Goal: Information Seeking & Learning: Learn about a topic

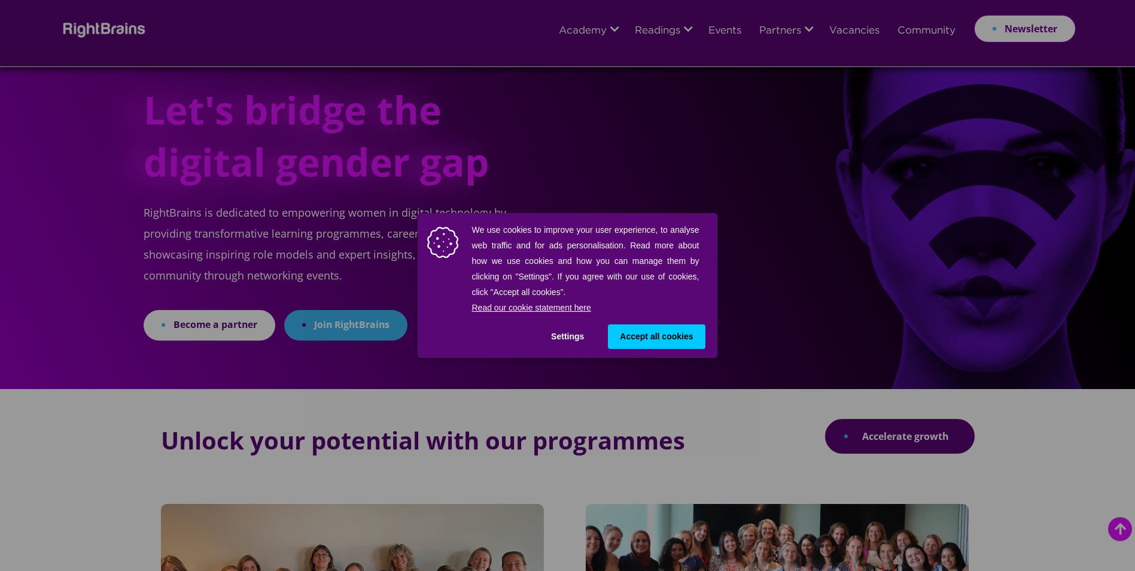
scroll to position [838, 0]
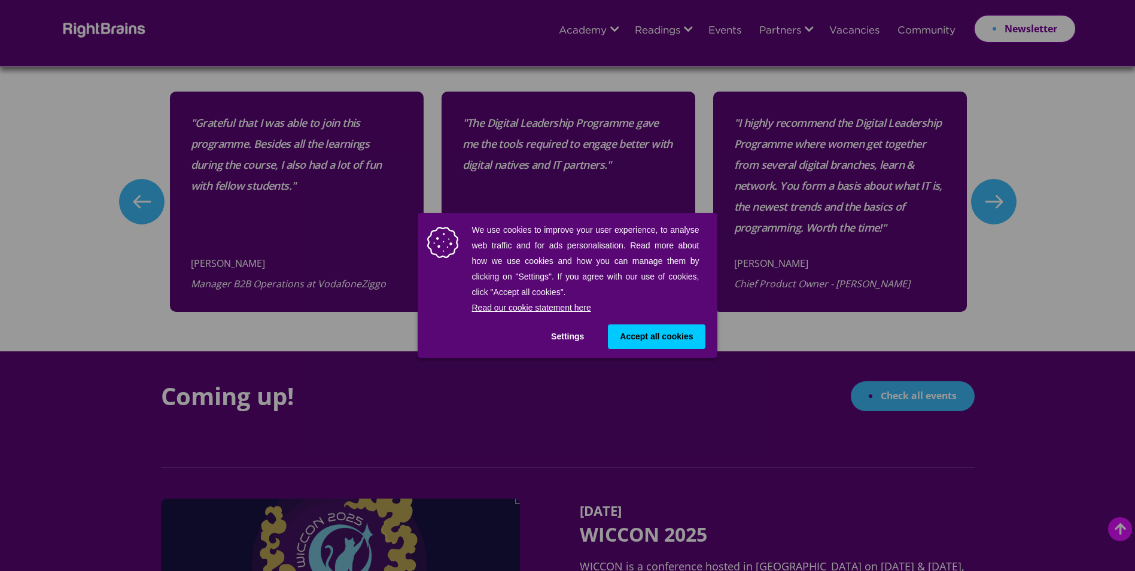
click at [648, 339] on span "Accept all cookies" at bounding box center [656, 336] width 73 height 13
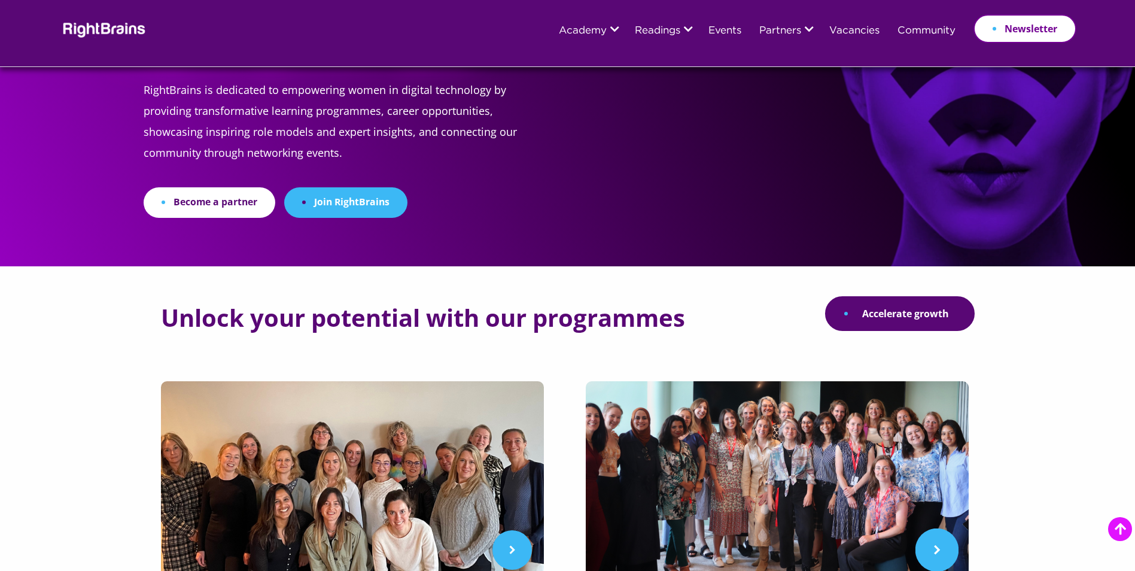
scroll to position [0, 0]
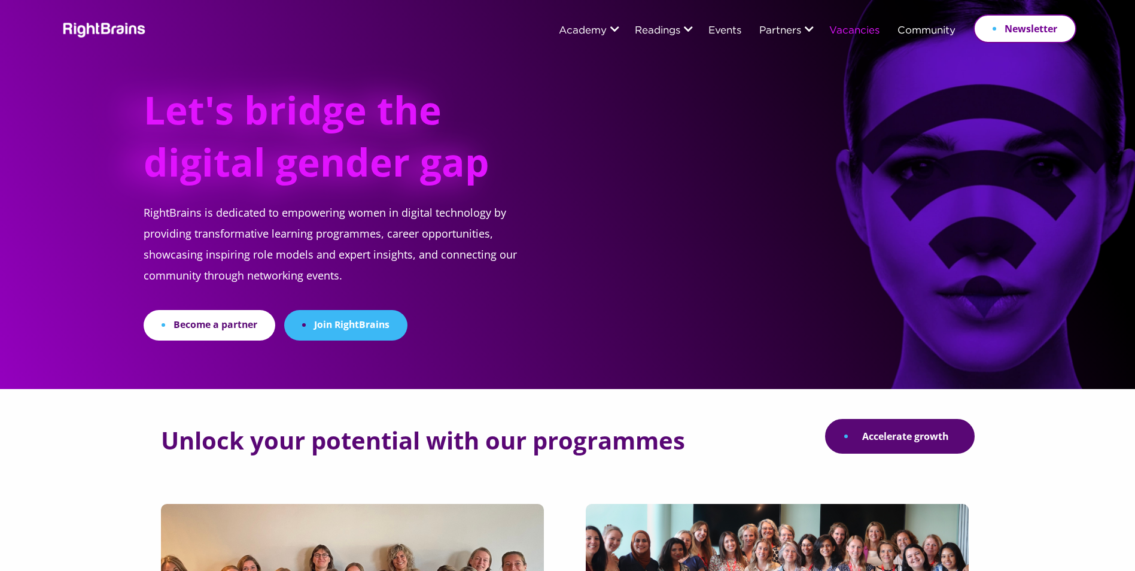
click at [856, 28] on link "Vacancies" at bounding box center [854, 31] width 50 height 11
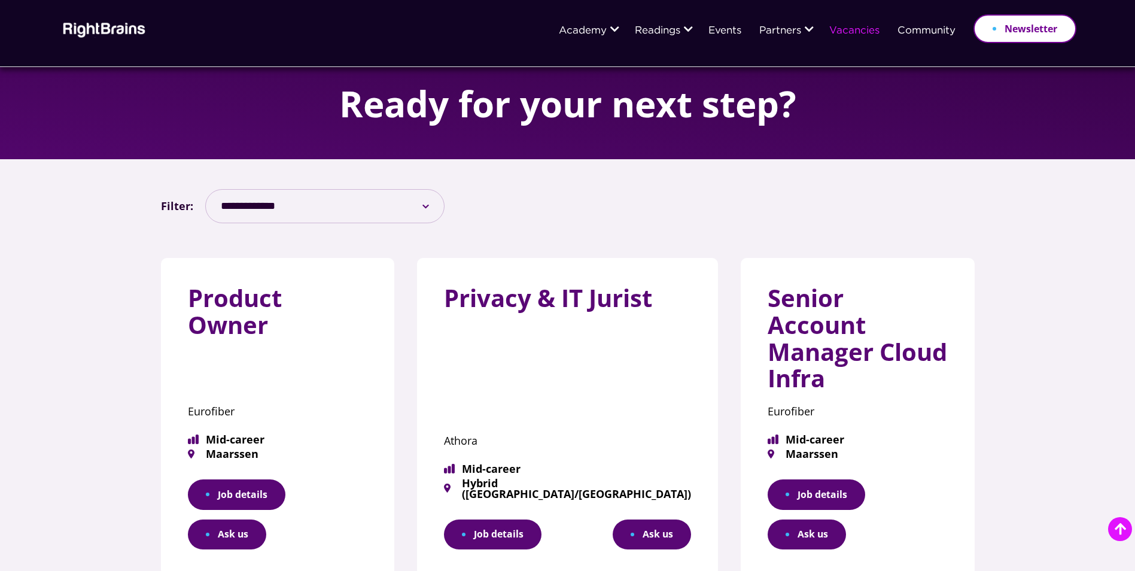
scroll to position [419, 0]
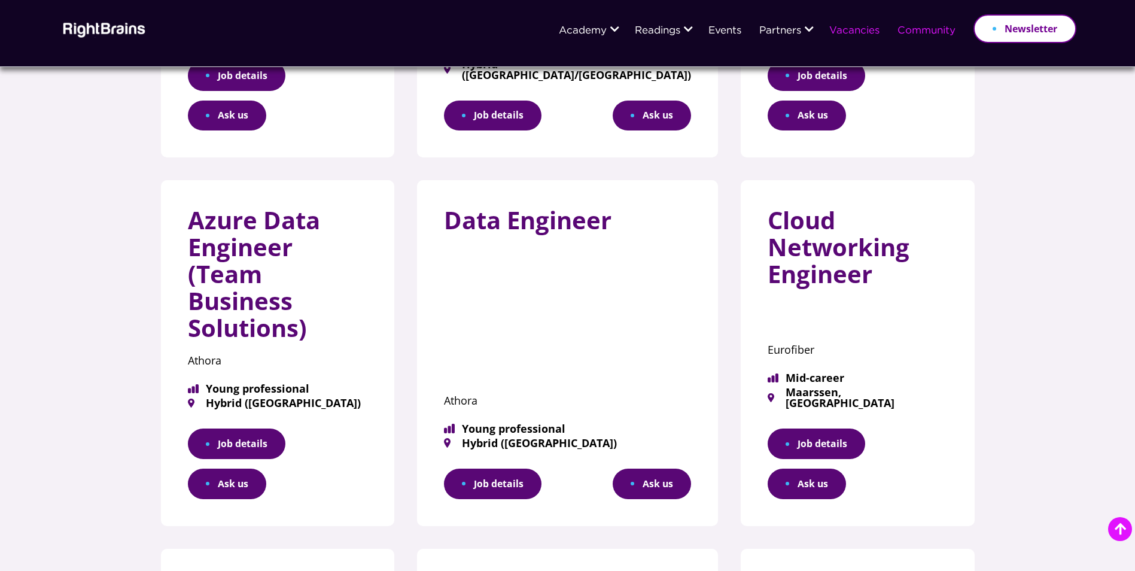
click at [934, 31] on link "Community" at bounding box center [927, 31] width 58 height 11
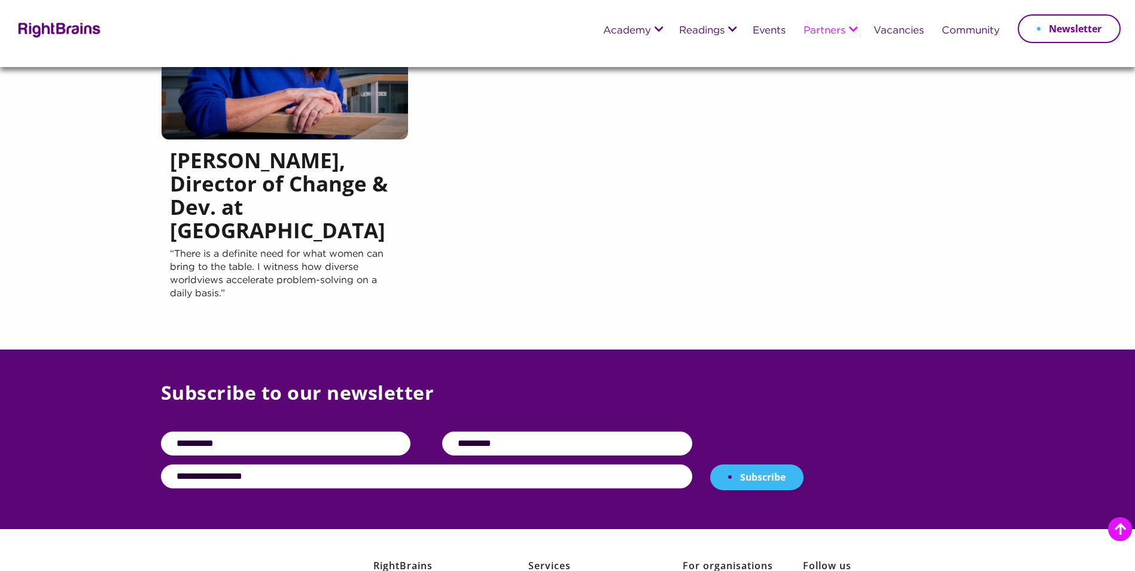
scroll to position [1556, 0]
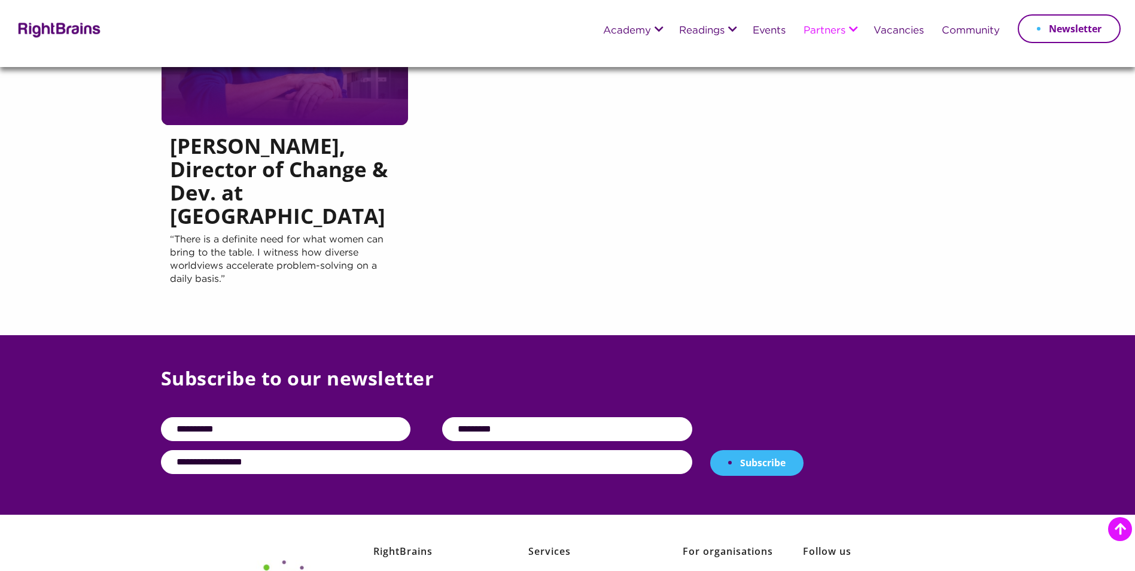
click at [253, 233] on p "“There is a definite need for what women can bring to the table. I witness how …" at bounding box center [285, 266] width 230 height 66
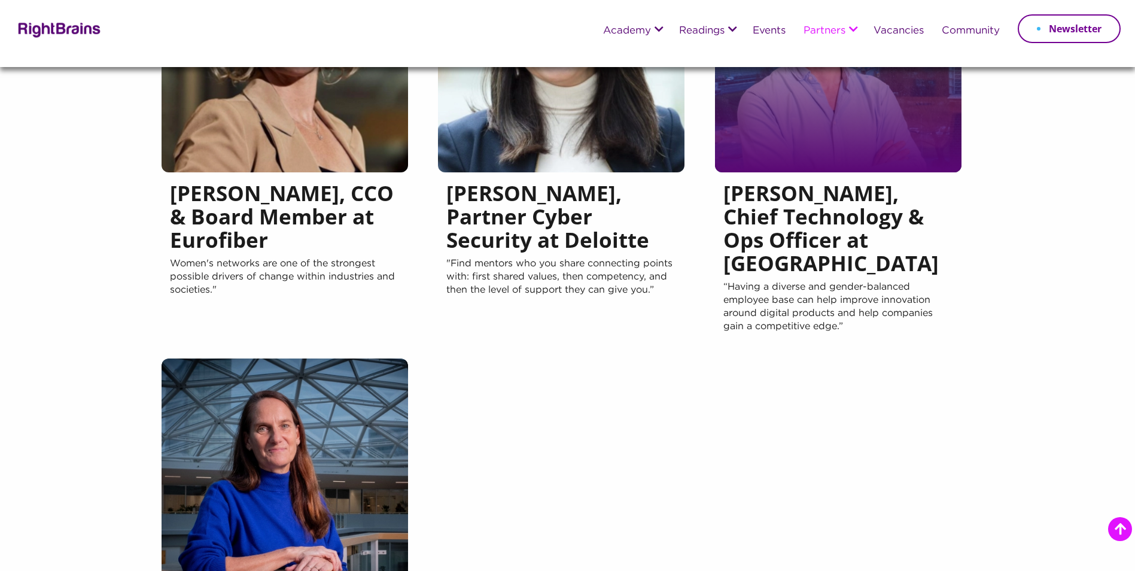
scroll to position [957, 0]
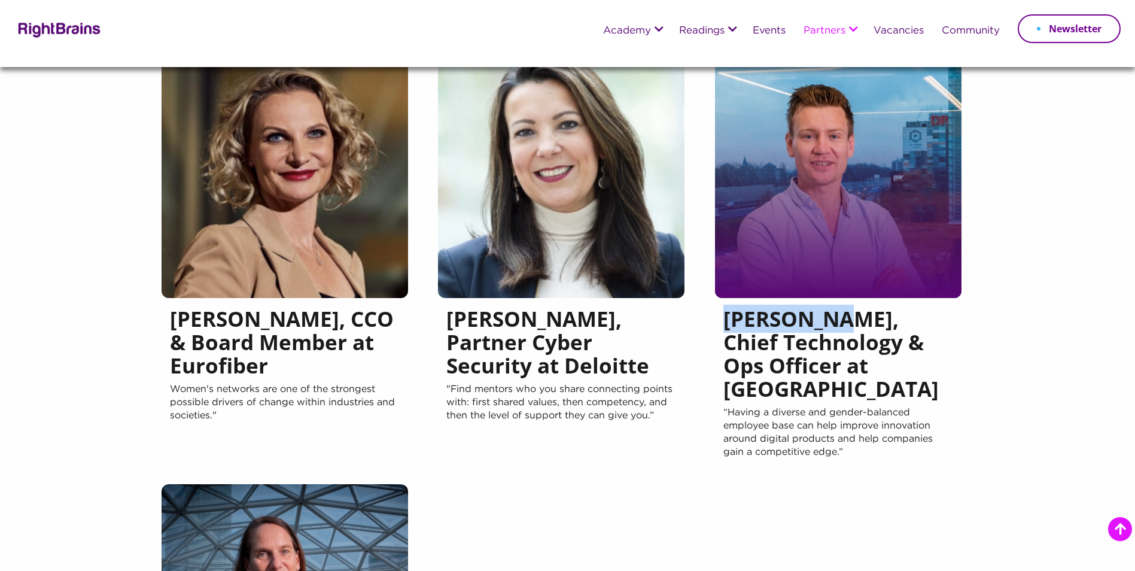
drag, startPoint x: 725, startPoint y: 272, endPoint x: 836, endPoint y: 282, distance: 111.2
click at [836, 307] on h5 "Bart Remie, Chief Technology & Ops Officer at Athora" at bounding box center [838, 356] width 230 height 99
copy h5 "Bart Remie"
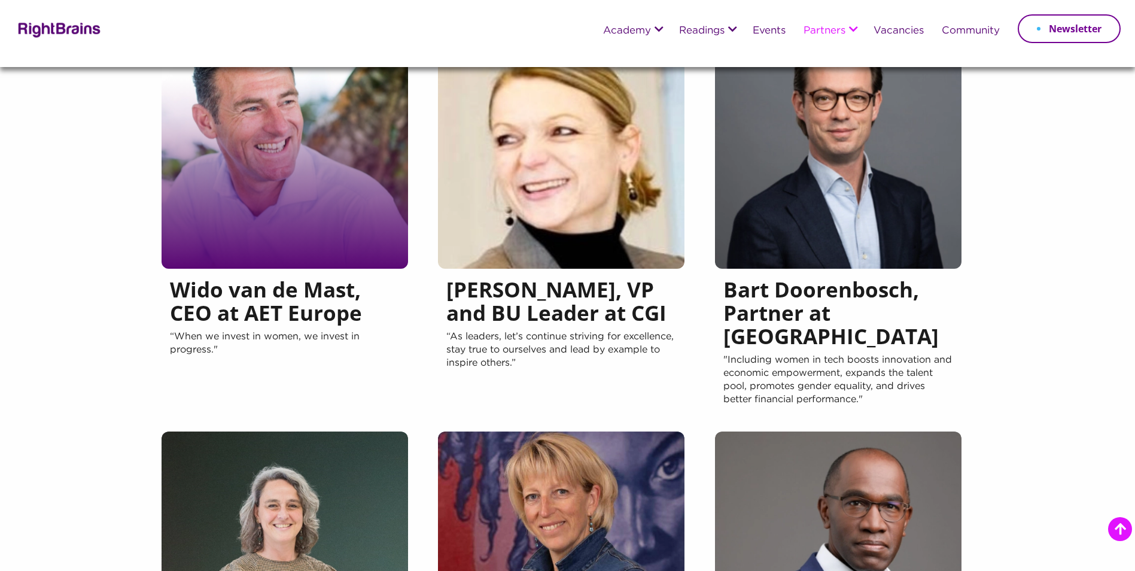
scroll to position [120, 0]
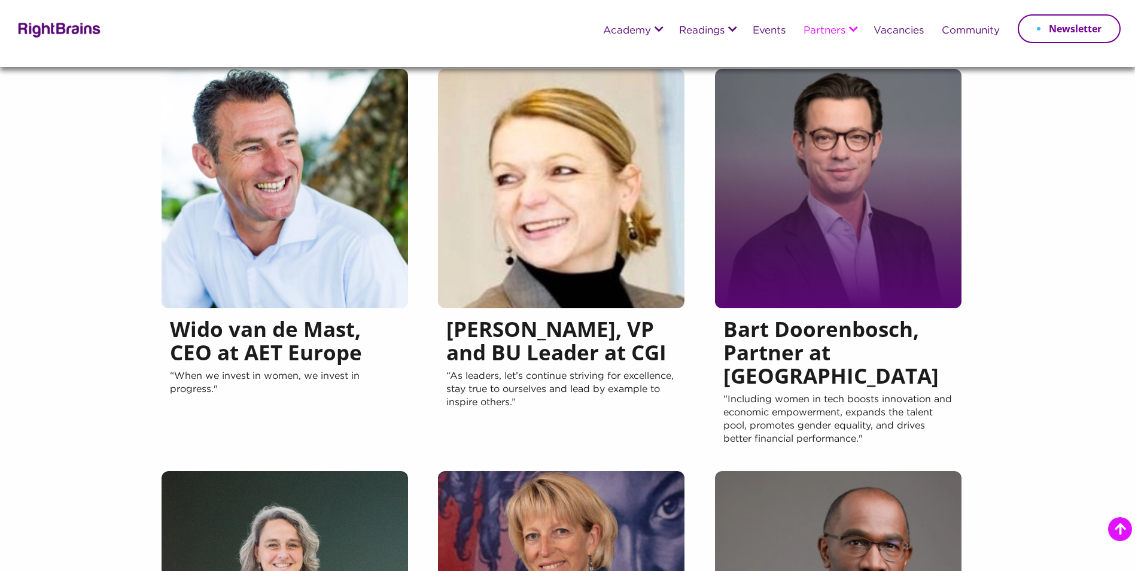
click at [862, 354] on h5 "Bart Doorenbosch, Partner at Valcon" at bounding box center [838, 355] width 230 height 76
copy h5 "Valcon"
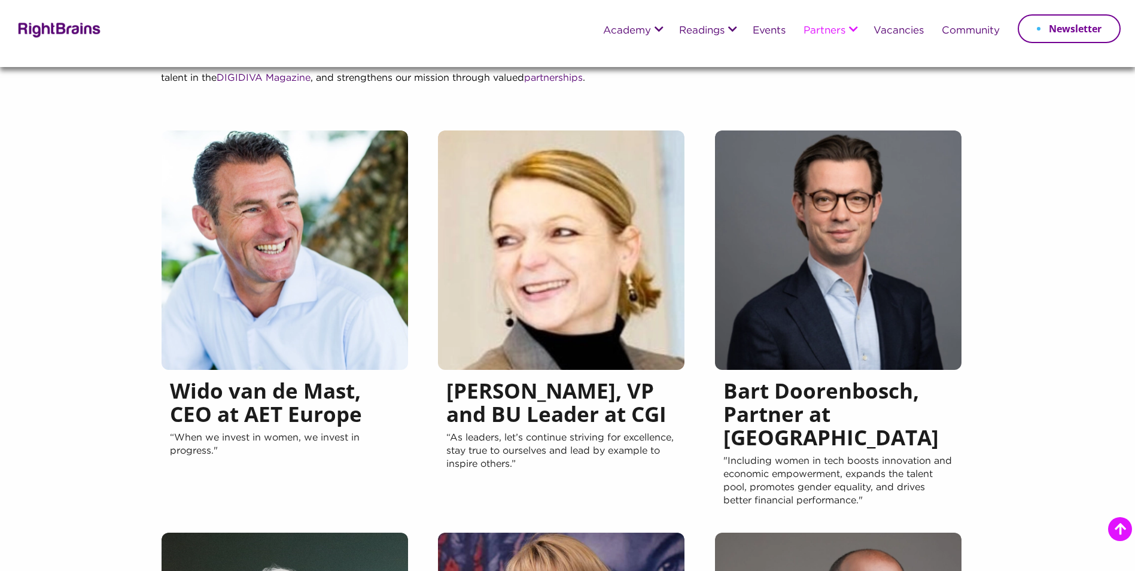
scroll to position [0, 0]
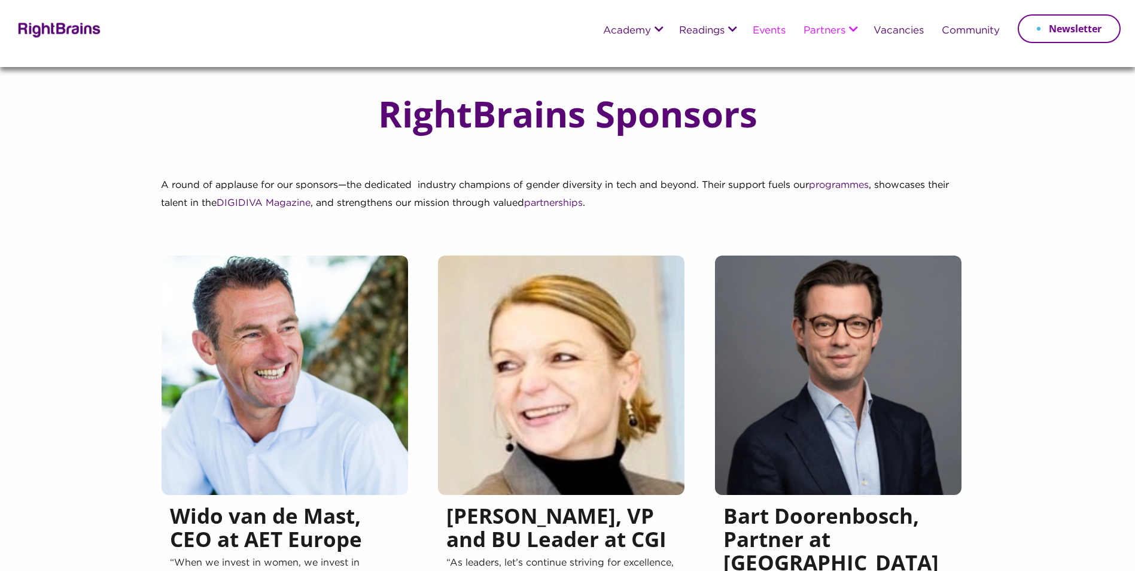
click at [765, 29] on link "Events" at bounding box center [769, 31] width 33 height 11
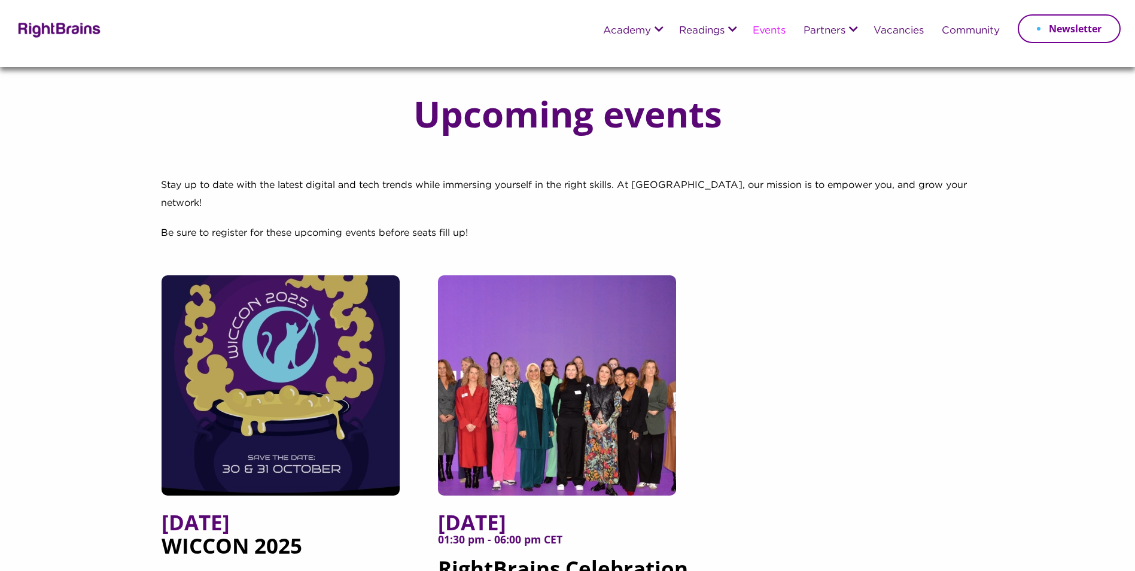
click at [564, 202] on p "Stay up to date with the latest digital and tech trends while immersing yoursel…" at bounding box center [568, 201] width 814 height 48
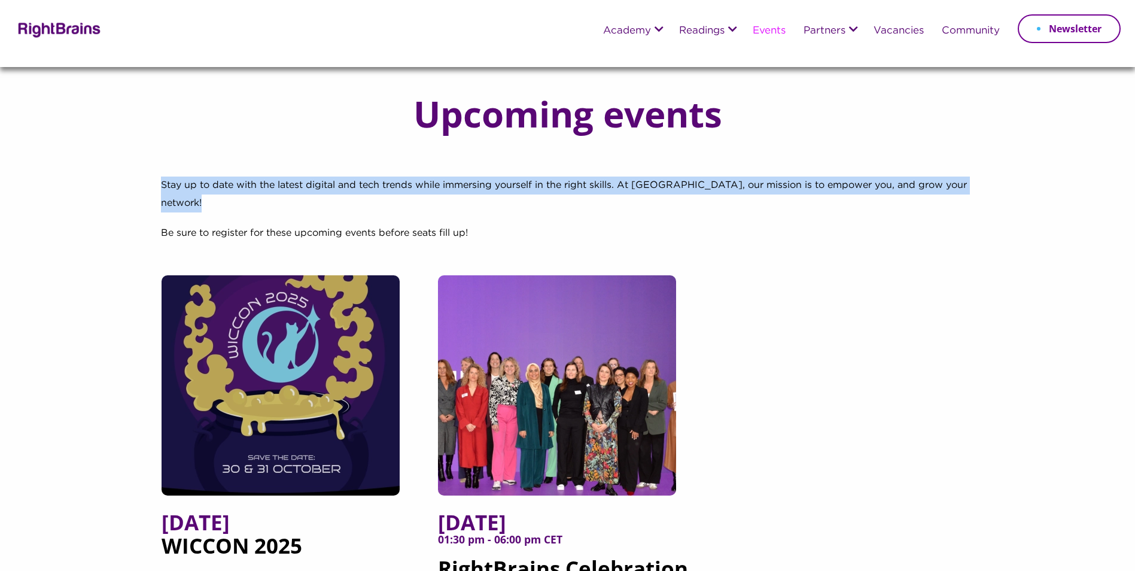
click at [564, 202] on p "Stay up to date with the latest digital and tech trends while immersing yoursel…" at bounding box center [568, 201] width 814 height 48
click at [327, 189] on span "Stay up to date with the latest digital and tech trends while immersing yoursel…" at bounding box center [564, 194] width 806 height 27
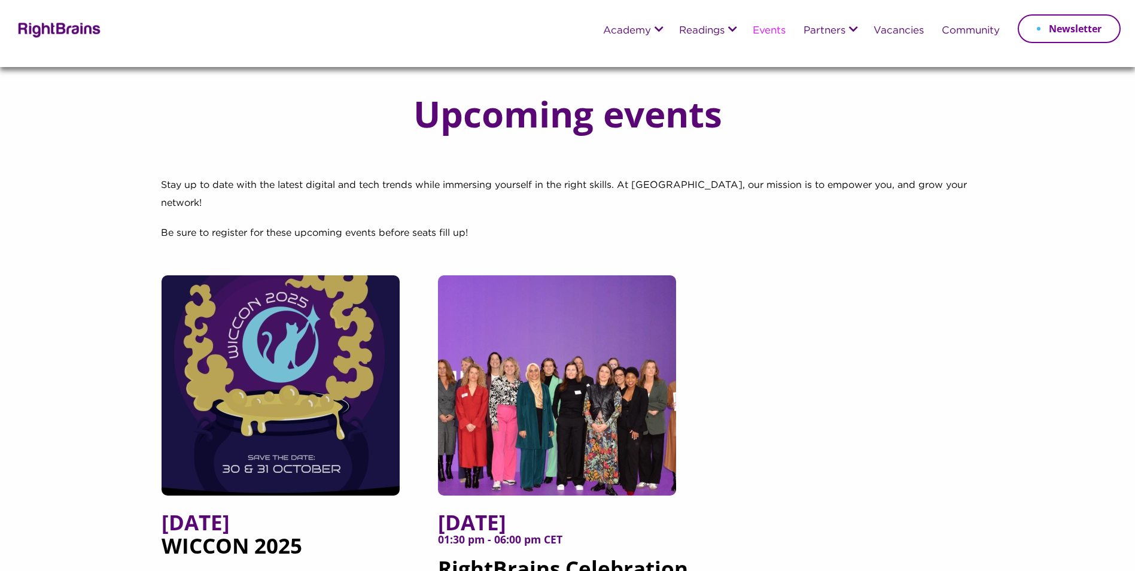
drag, startPoint x: 471, startPoint y: 229, endPoint x: 399, endPoint y: 199, distance: 78.1
click at [399, 199] on p "Stay up to date with the latest digital and tech trends while immersing yoursel…" at bounding box center [568, 201] width 814 height 48
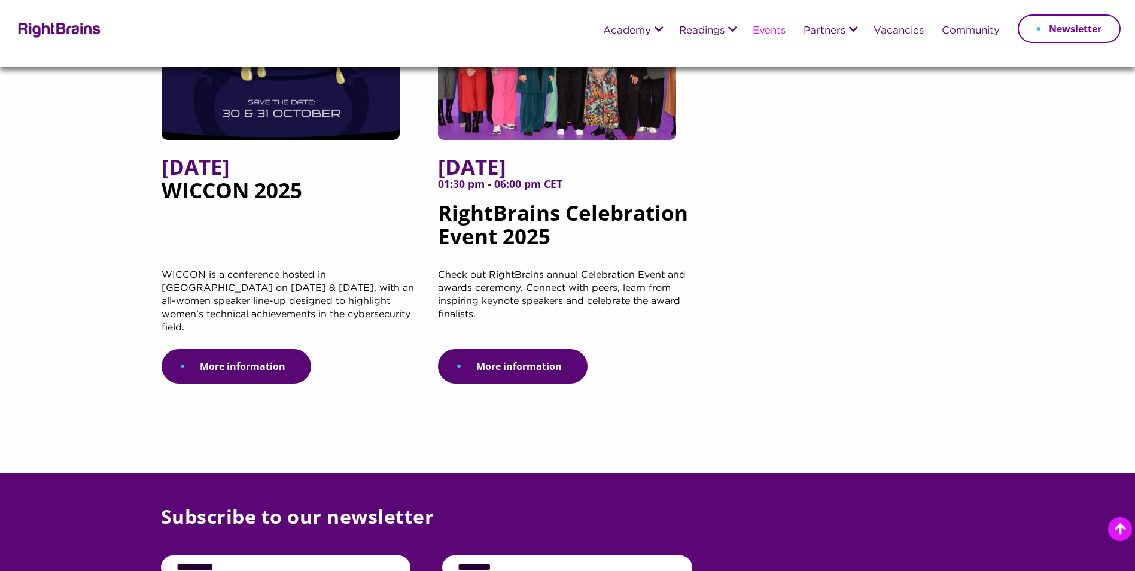
scroll to position [299, 0]
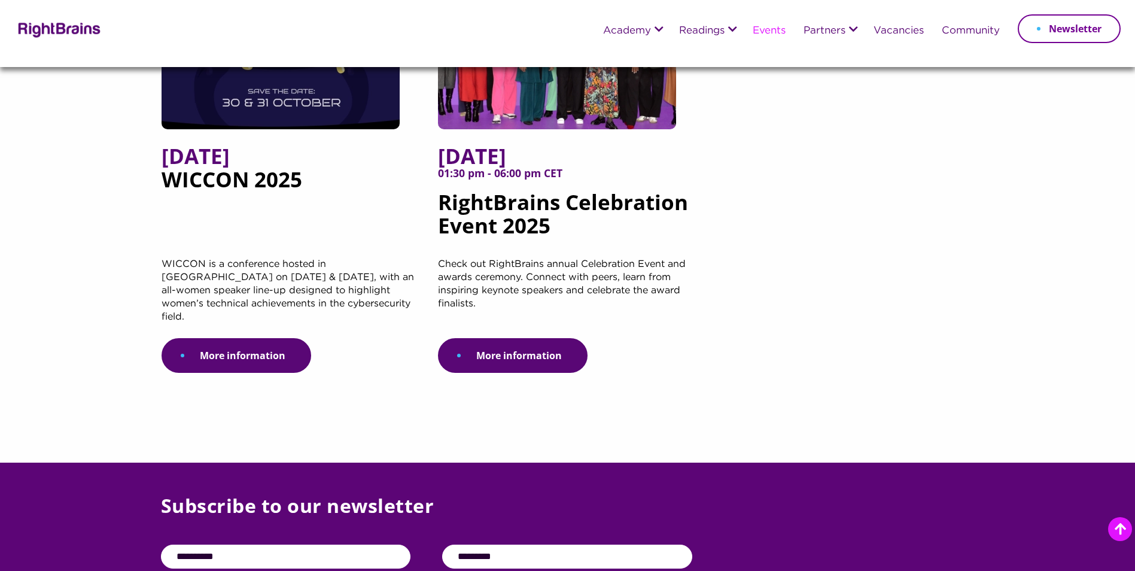
click at [476, 188] on h5 "6 November 2025 01:30 pm - 06:00 pm CET RightBrains Celebration Event 2025" at bounding box center [567, 201] width 258 height 114
click at [482, 187] on h5 "6 November 2025 01:30 pm - 06:00 pm CET RightBrains Celebration Event 2025" at bounding box center [567, 201] width 258 height 114
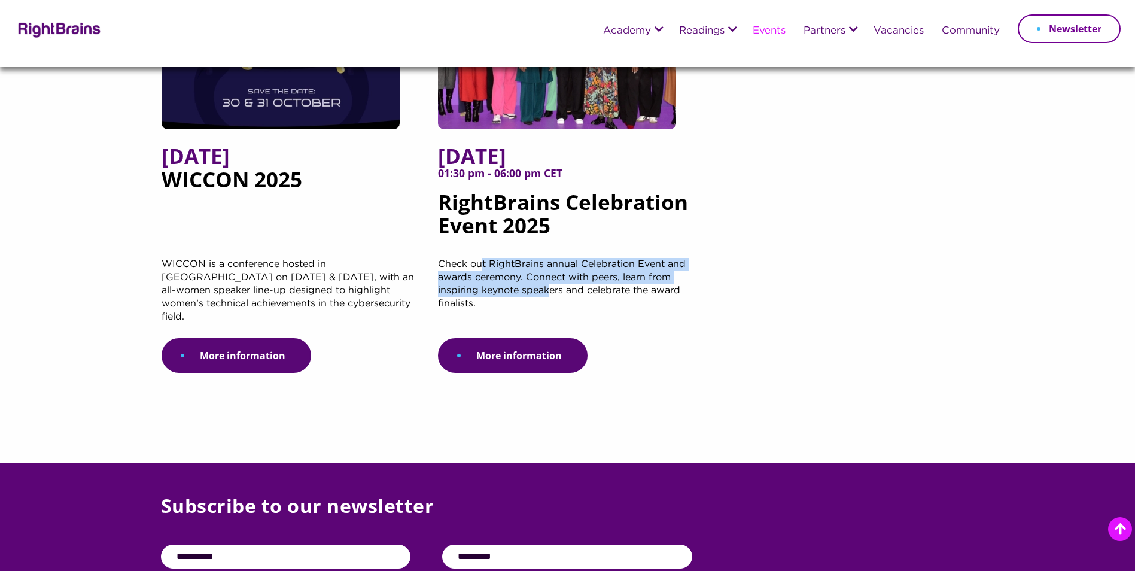
drag, startPoint x: 547, startPoint y: 279, endPoint x: 483, endPoint y: 248, distance: 71.2
click at [483, 258] on p "Check out RightBrains annual Celebration Event and awards ceremony. Connect wit…" at bounding box center [567, 298] width 258 height 80
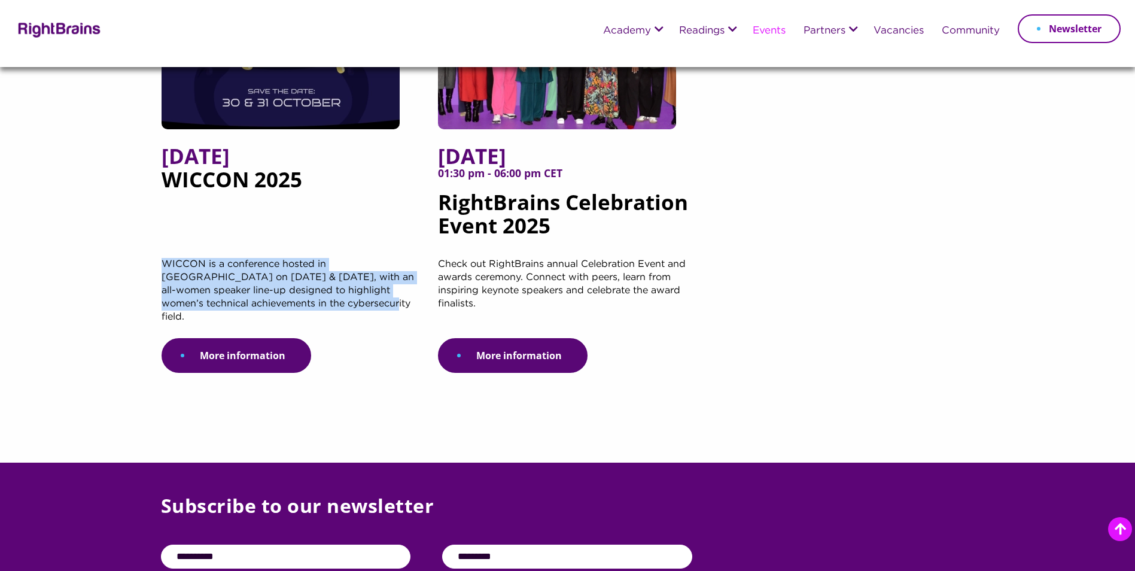
drag, startPoint x: 386, startPoint y: 294, endPoint x: 138, endPoint y: 241, distance: 253.4
click at [138, 241] on section "Upcoming events Stay up to date with the latest digital and tech trends while i…" at bounding box center [567, 82] width 1135 height 762
drag, startPoint x: 138, startPoint y: 241, endPoint x: 223, endPoint y: 328, distance: 121.9
click at [223, 338] on link "More information" at bounding box center [237, 355] width 150 height 35
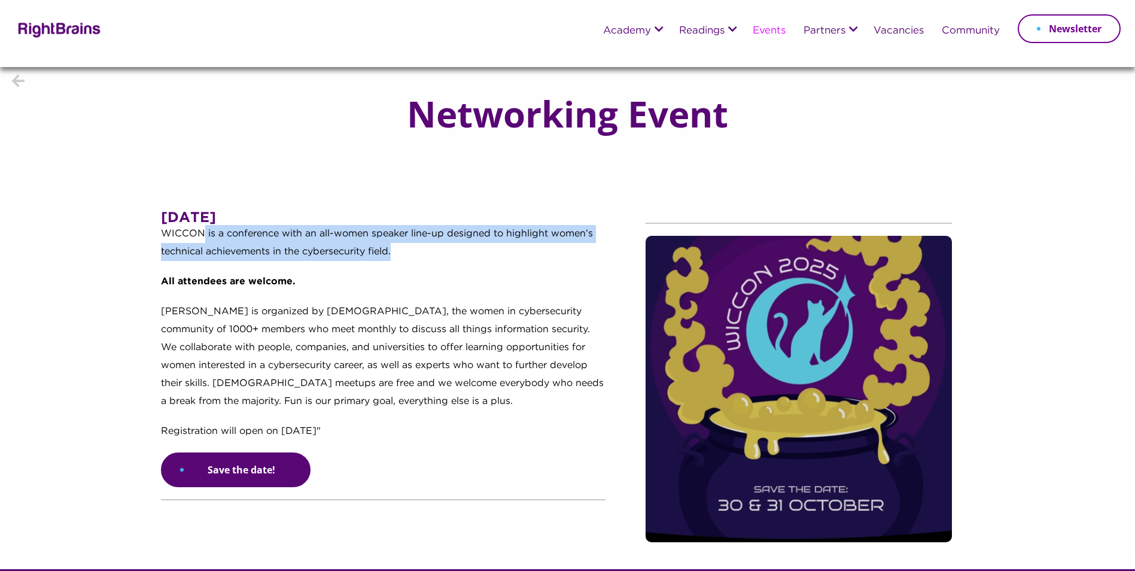
drag, startPoint x: 448, startPoint y: 262, endPoint x: 203, endPoint y: 228, distance: 247.7
click at [203, 229] on p "WICCON is a conference with an all-women speaker line-up designed to highlight …" at bounding box center [383, 249] width 445 height 48
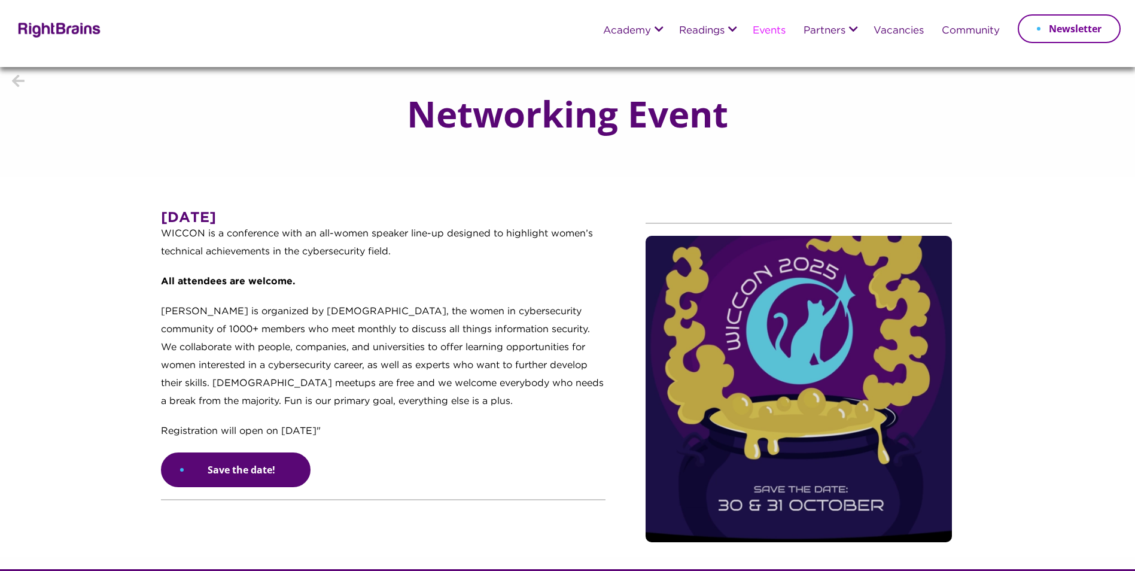
click at [272, 313] on p "[PERSON_NAME] is organized by [DEMOGRAPHIC_DATA], the women in cybersecurity co…" at bounding box center [383, 363] width 445 height 120
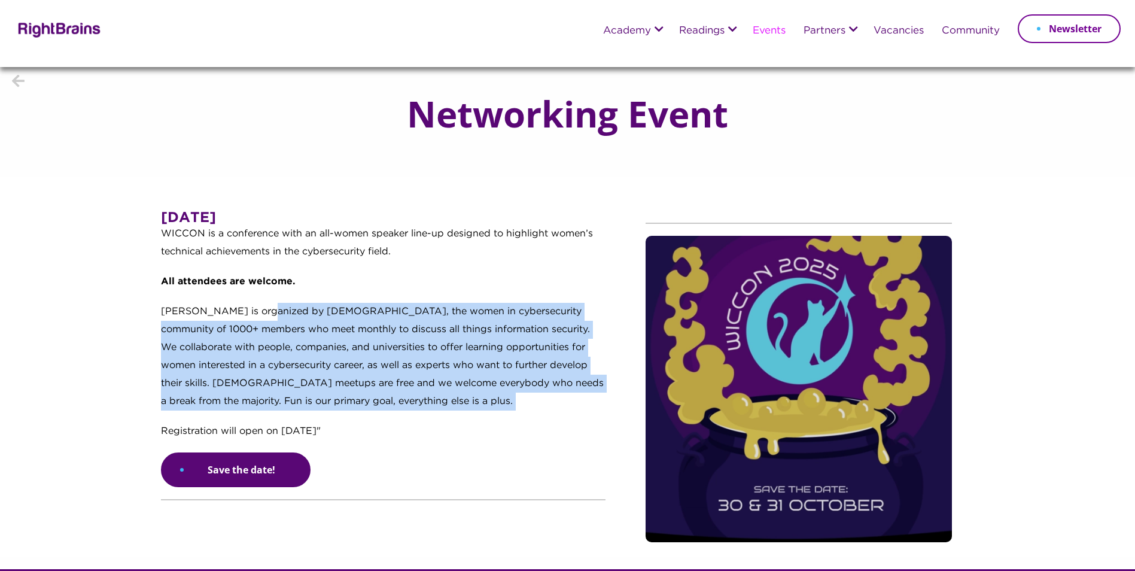
drag, startPoint x: 271, startPoint y: 312, endPoint x: 454, endPoint y: 397, distance: 201.6
click at [454, 397] on p "[PERSON_NAME] is organized by [DEMOGRAPHIC_DATA], the women in cybersecurity co…" at bounding box center [383, 363] width 445 height 120
drag, startPoint x: 334, startPoint y: 428, endPoint x: 339, endPoint y: 312, distance: 116.8
click at [339, 312] on div "[DATE] WICCON is a conference with an all-women speaker line-up designed to hig…" at bounding box center [383, 332] width 445 height 242
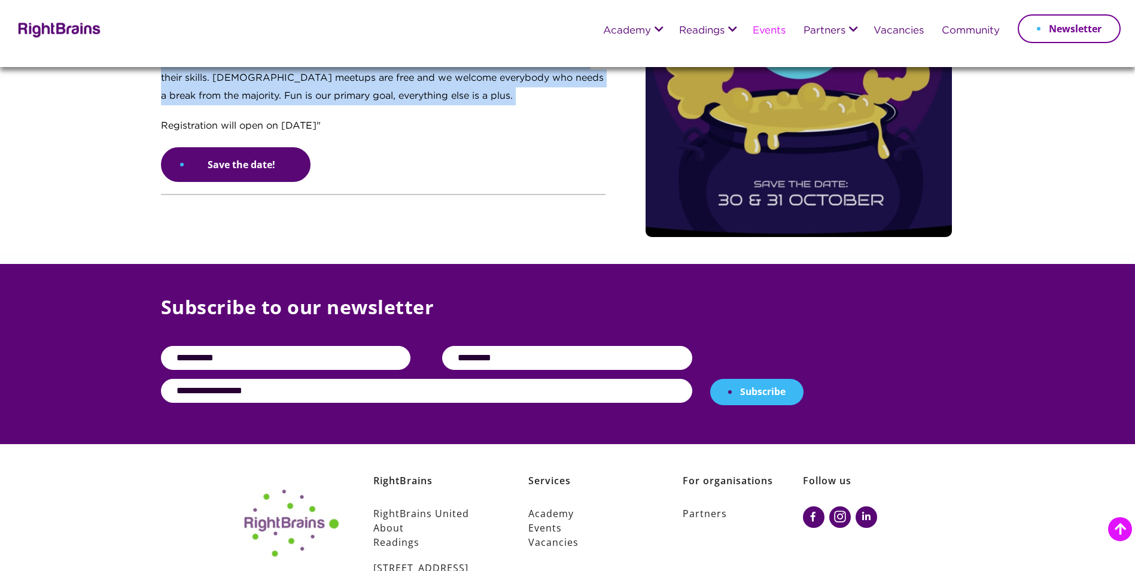
scroll to position [239, 0]
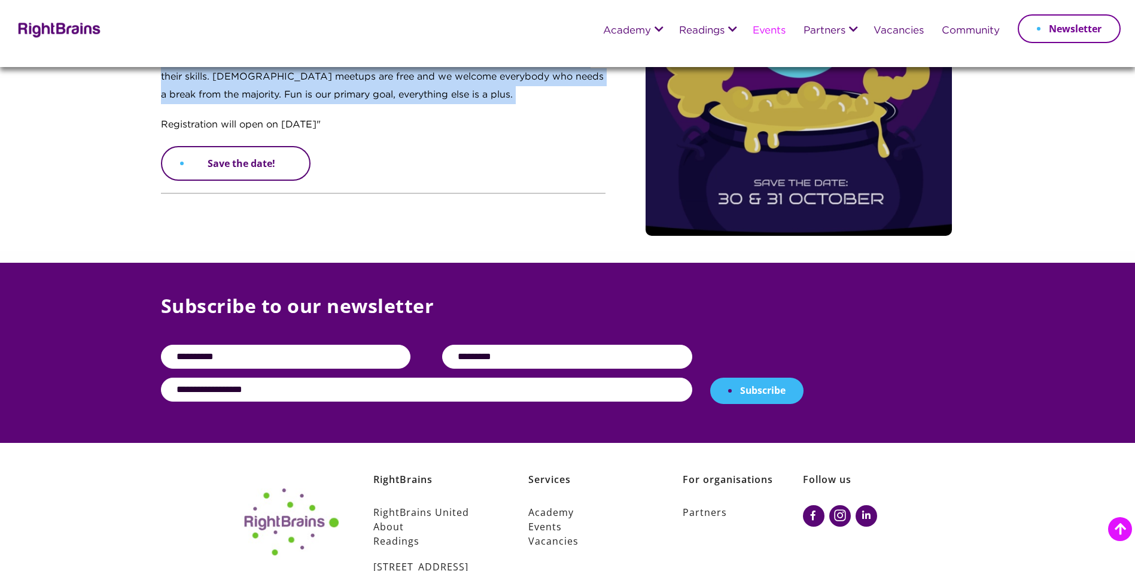
click at [257, 174] on link "Save the date!" at bounding box center [236, 163] width 150 height 35
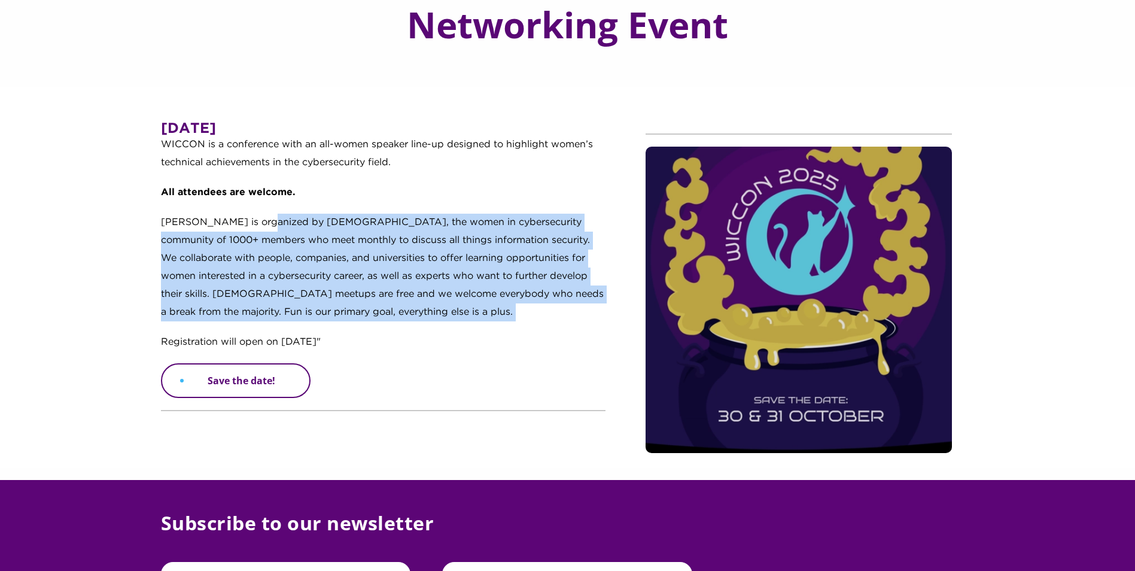
scroll to position [0, 0]
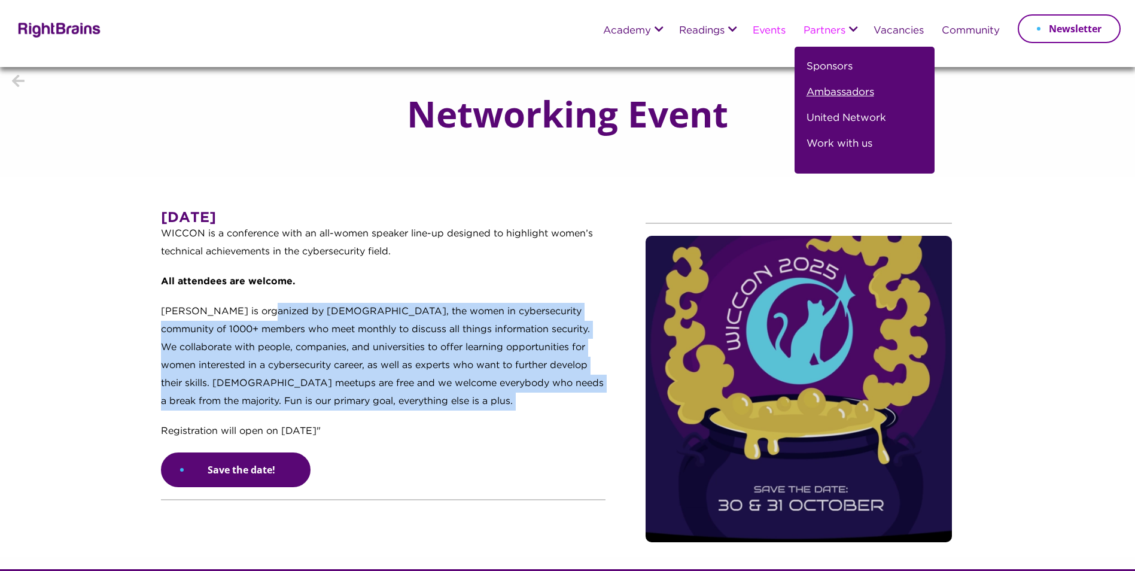
click at [831, 93] on link "Ambassadors" at bounding box center [841, 97] width 68 height 26
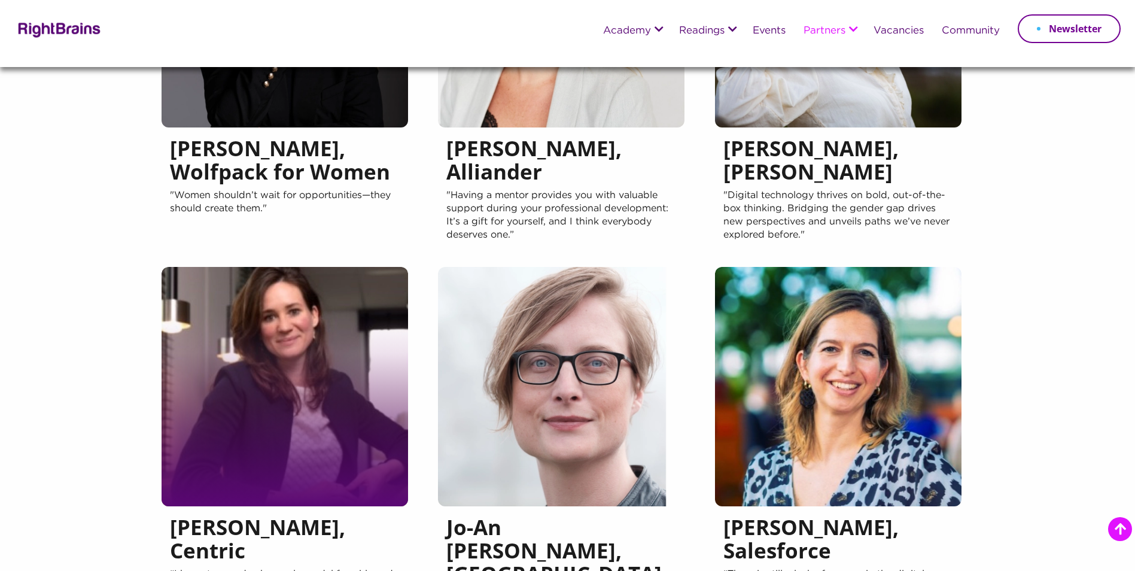
scroll to position [838, 0]
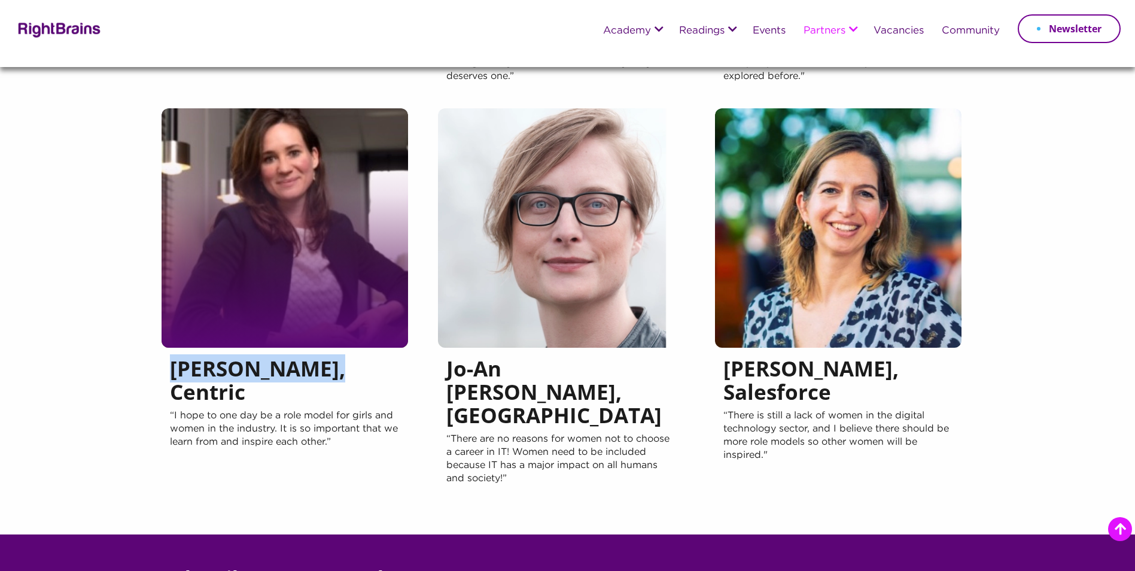
drag, startPoint x: 160, startPoint y: 364, endPoint x: 347, endPoint y: 366, distance: 186.7
click at [347, 366] on div "[PERSON_NAME], Centric “I hope to one day be a role model for girls and women i…" at bounding box center [291, 309] width 276 height 402
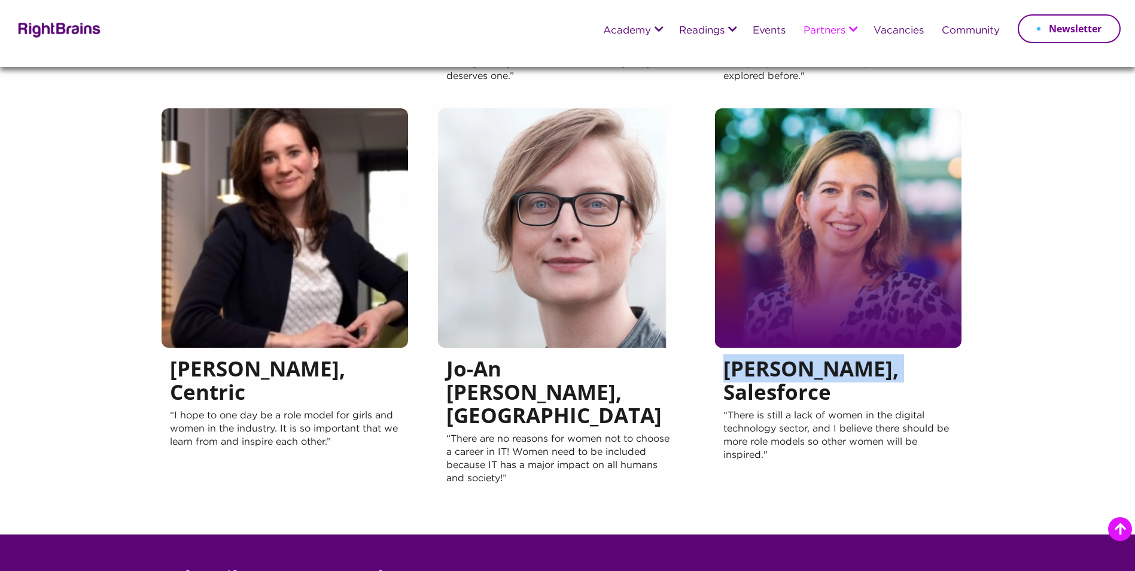
copy h5 "Patricia Steele"
drag, startPoint x: 711, startPoint y: 370, endPoint x: 868, endPoint y: 367, distance: 156.8
click at [868, 367] on div "Patricia Steele, Salesforce “There is still a lack of women in the digital tech…" at bounding box center [844, 309] width 276 height 402
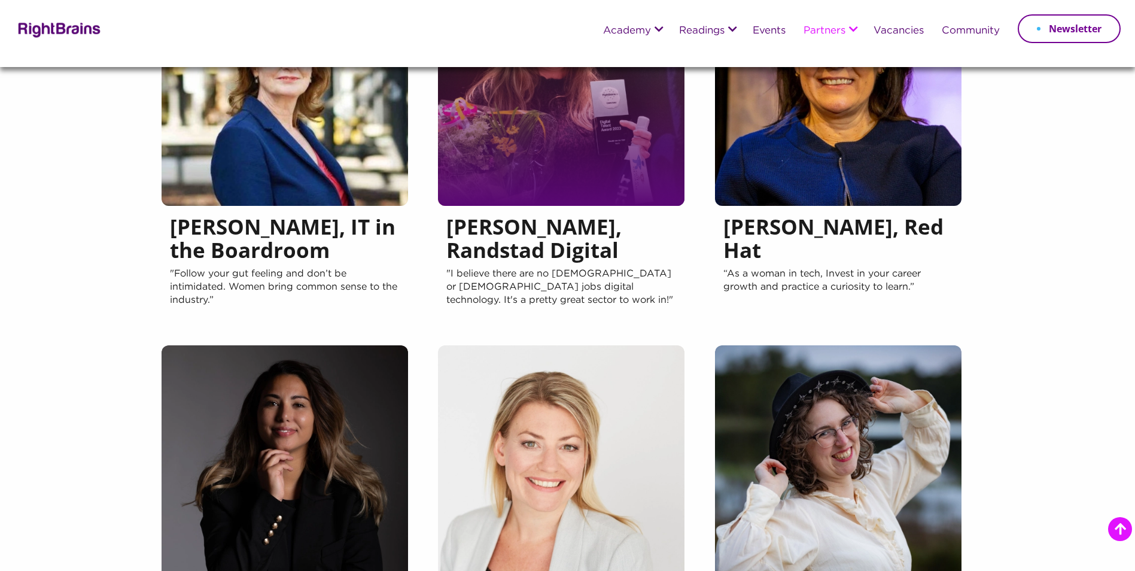
scroll to position [120, 0]
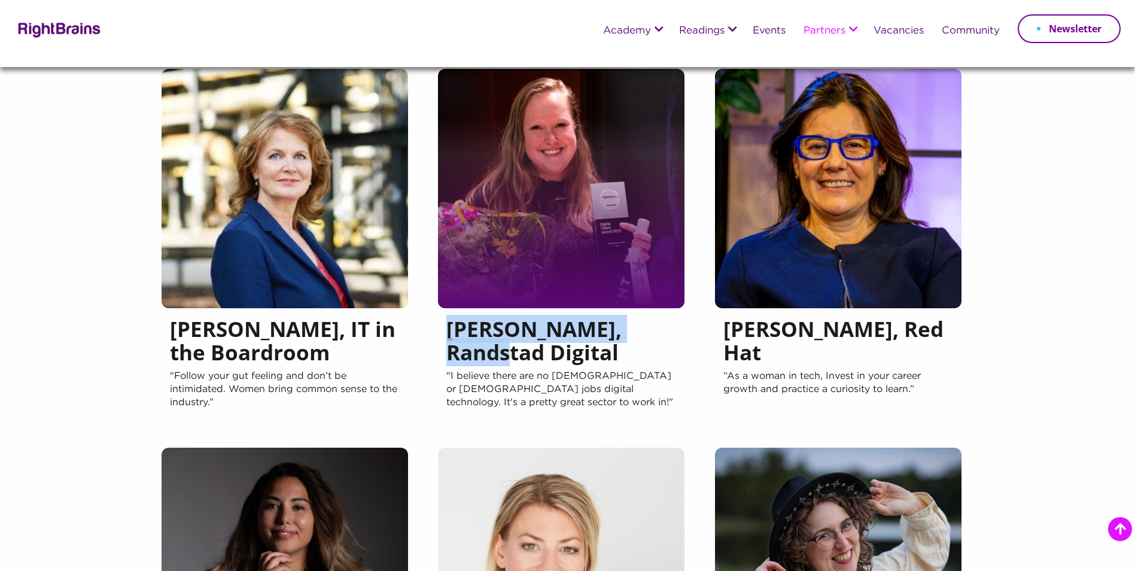
drag, startPoint x: 437, startPoint y: 330, endPoint x: 660, endPoint y: 328, distance: 223.2
click at [660, 328] on div "Claudia van der Veer, Randstad Digital "I believe there are no male or female j…" at bounding box center [567, 258] width 276 height 379
copy h5 "Claudia van der Veer"
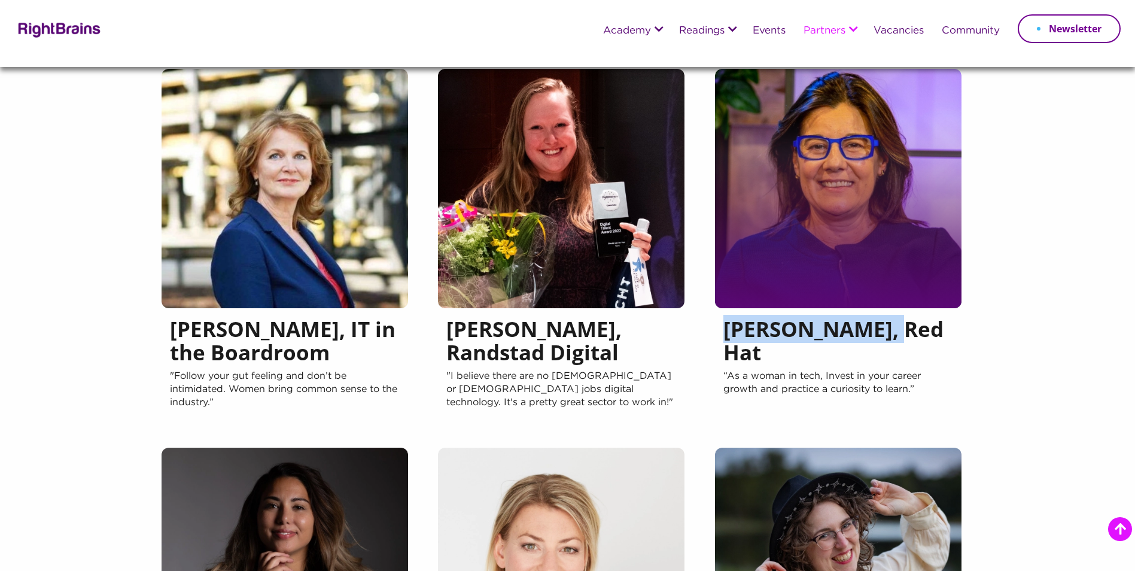
drag, startPoint x: 723, startPoint y: 330, endPoint x: 882, endPoint y: 326, distance: 159.2
click at [882, 326] on h5 "Carrie Carrasco, Red Hat" at bounding box center [838, 343] width 230 height 53
copy h5 "Carrie Carrasco"
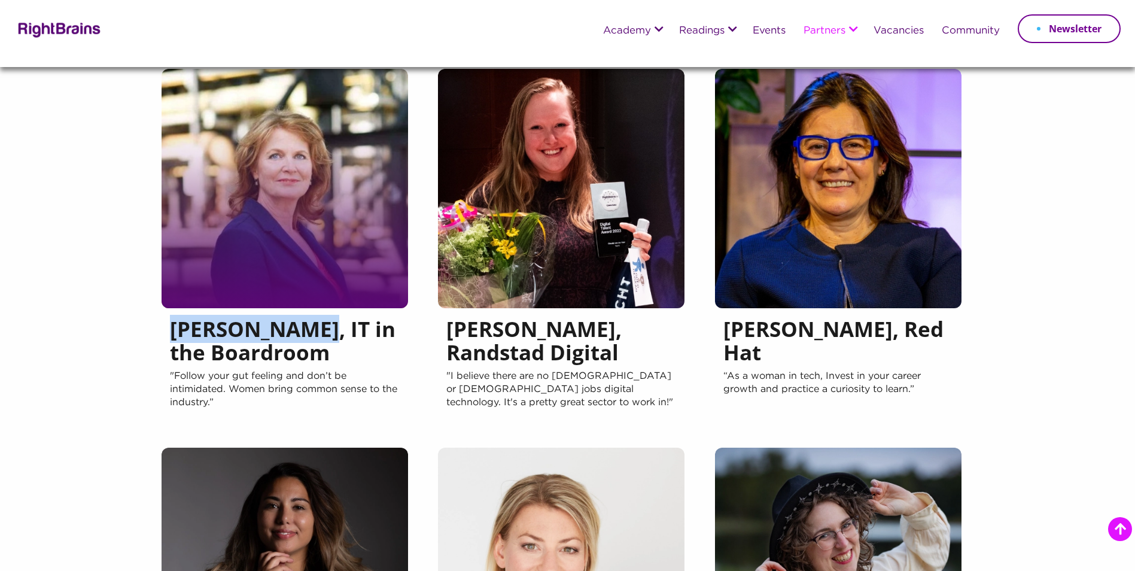
drag, startPoint x: 160, startPoint y: 326, endPoint x: 318, endPoint y: 329, distance: 158.0
click at [318, 329] on div "Frauke Wessel, IT in the Boardroom "Follow your gut feeling and don’t be intimi…" at bounding box center [291, 258] width 276 height 379
copy h5 "Frauke Wessel"
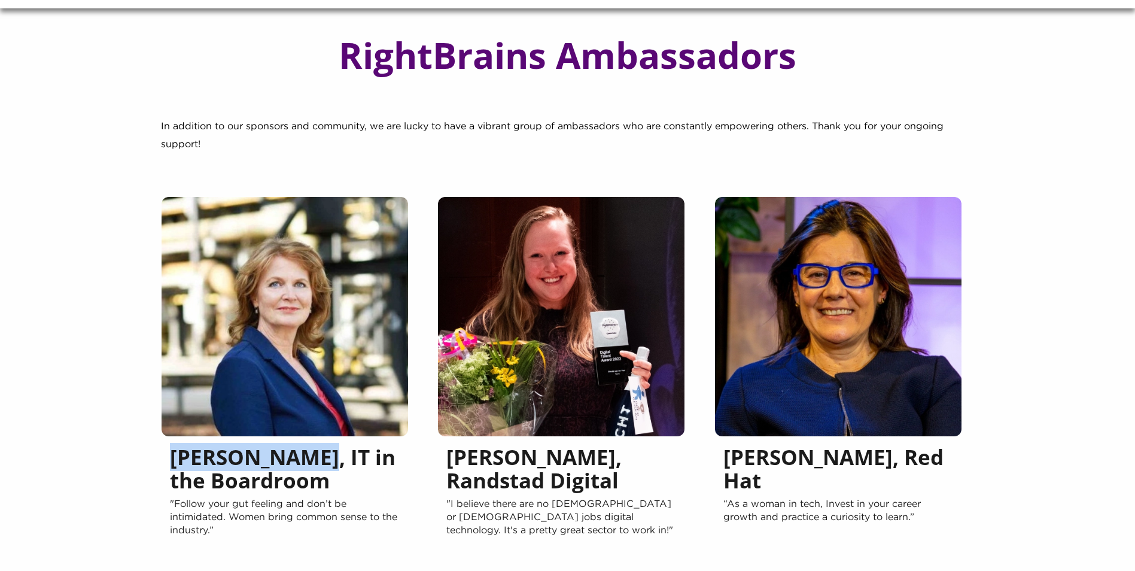
scroll to position [0, 0]
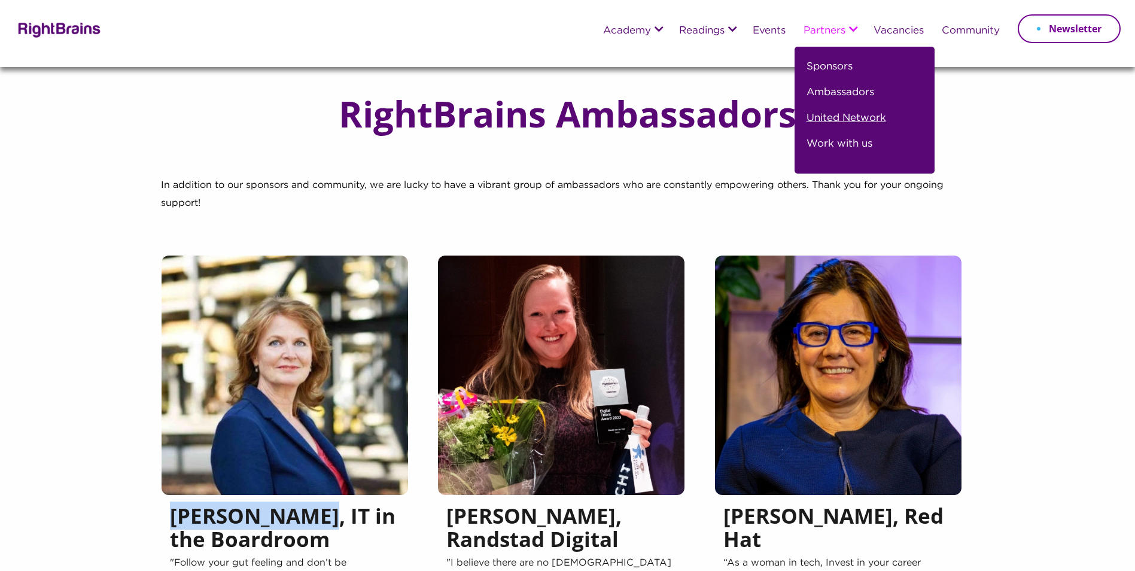
click at [833, 118] on link "United Network" at bounding box center [847, 123] width 80 height 26
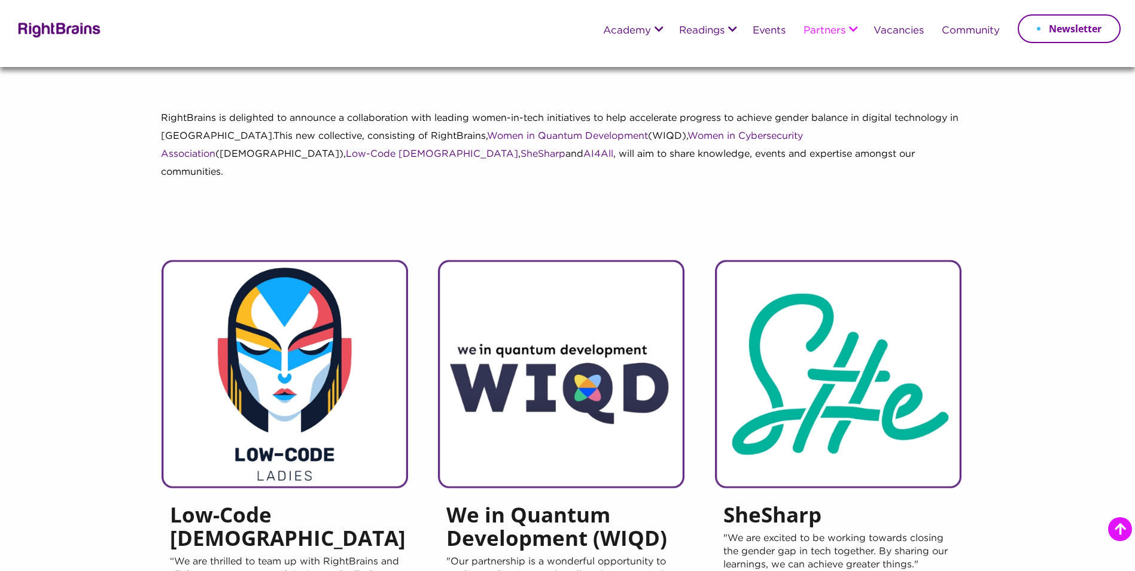
scroll to position [658, 0]
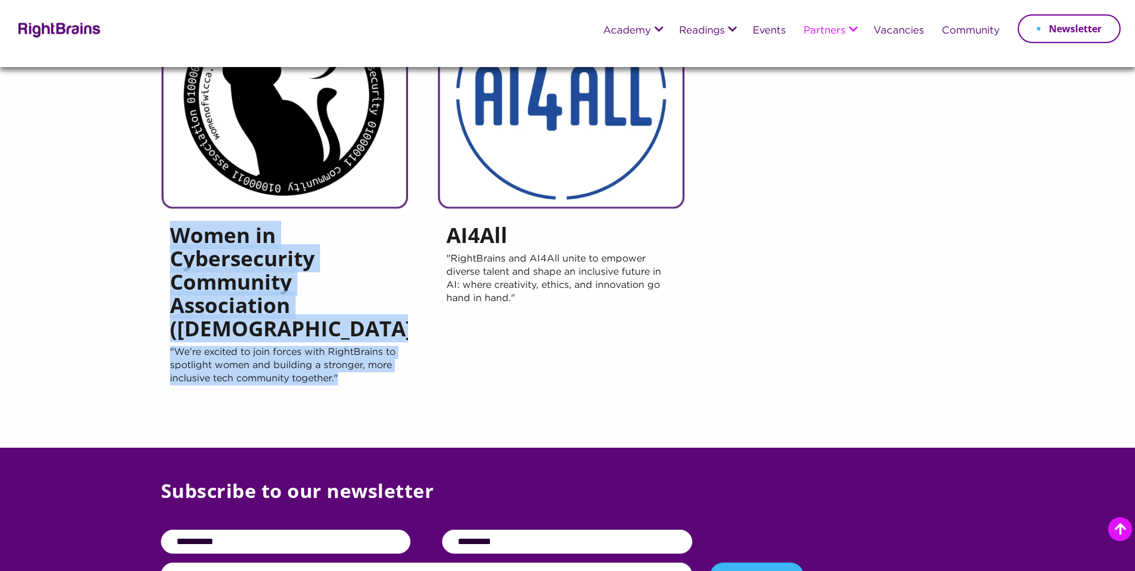
drag, startPoint x: 139, startPoint y: 227, endPoint x: 424, endPoint y: 342, distance: 307.7
click at [424, 342] on section "Low-Code [DEMOGRAPHIC_DATA] “We are thrilled to team up with RightBrains and al…" at bounding box center [567, 18] width 1135 height 859
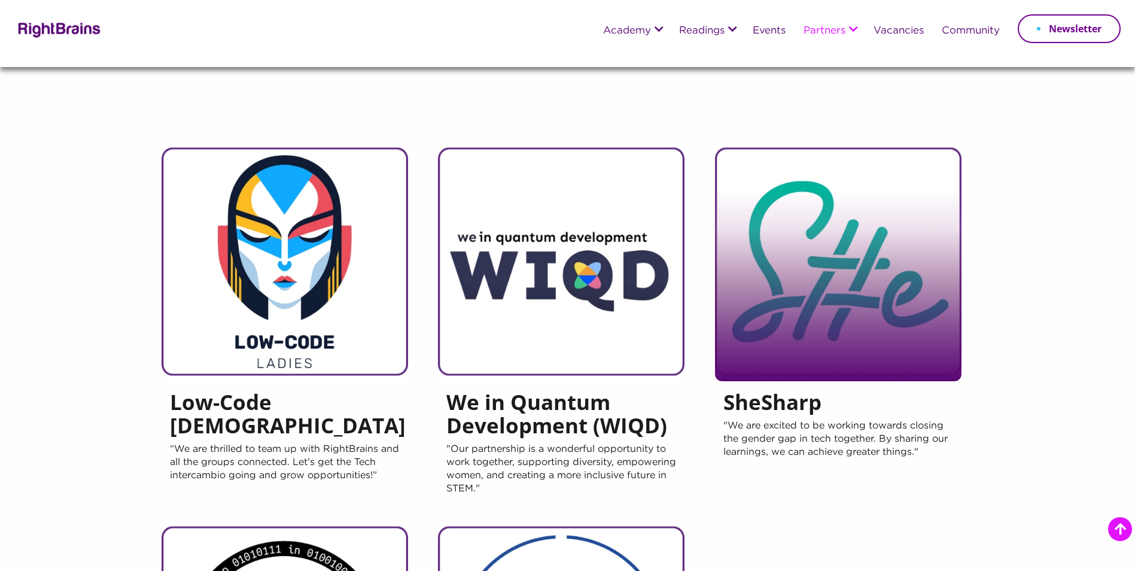
scroll to position [0, 0]
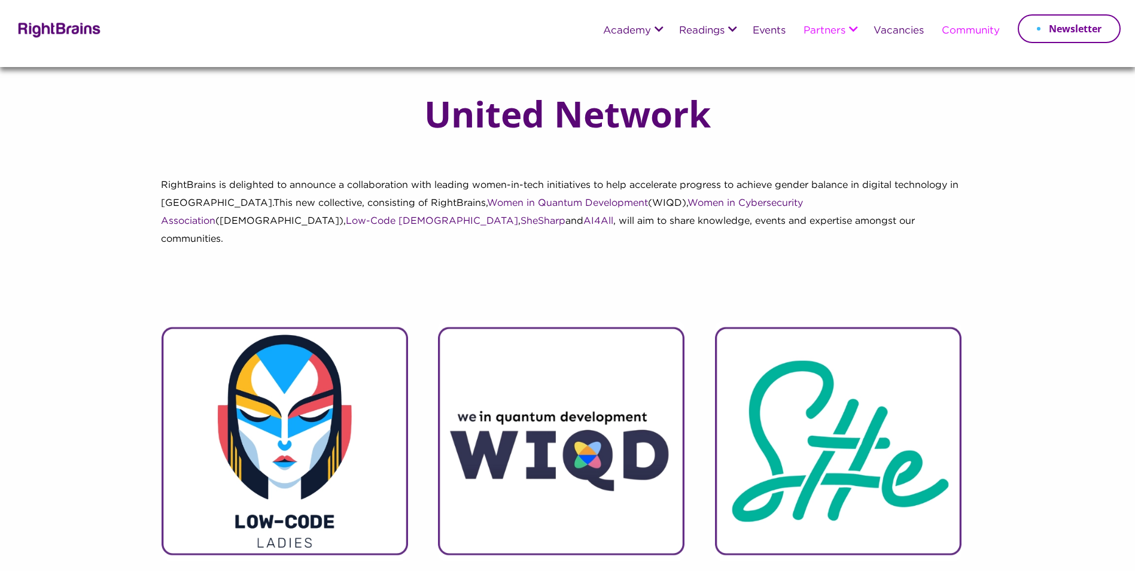
click at [963, 29] on link "Community" at bounding box center [971, 31] width 58 height 11
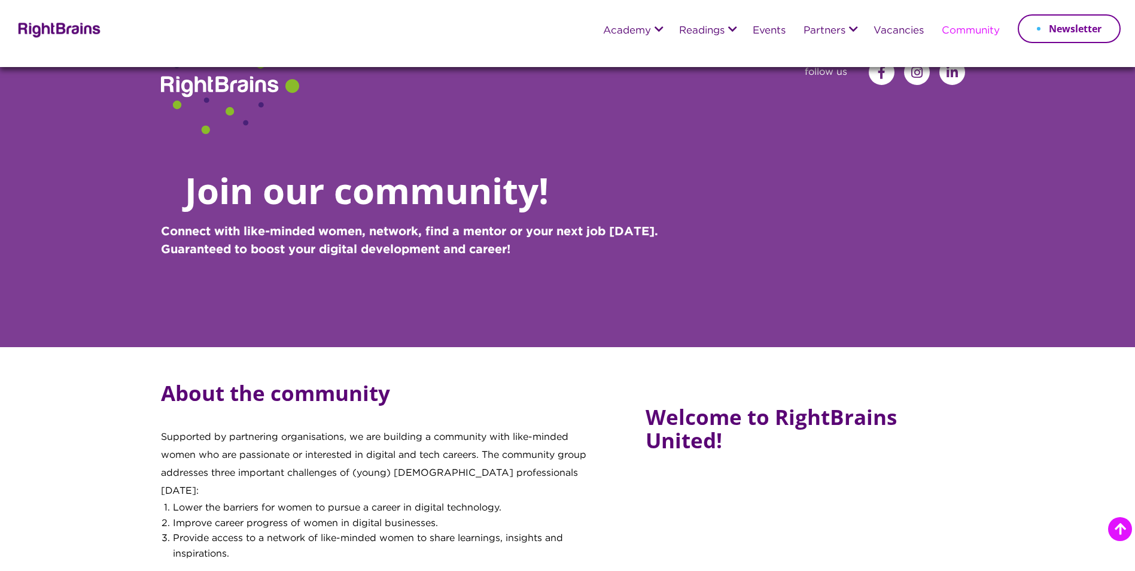
scroll to position [120, 0]
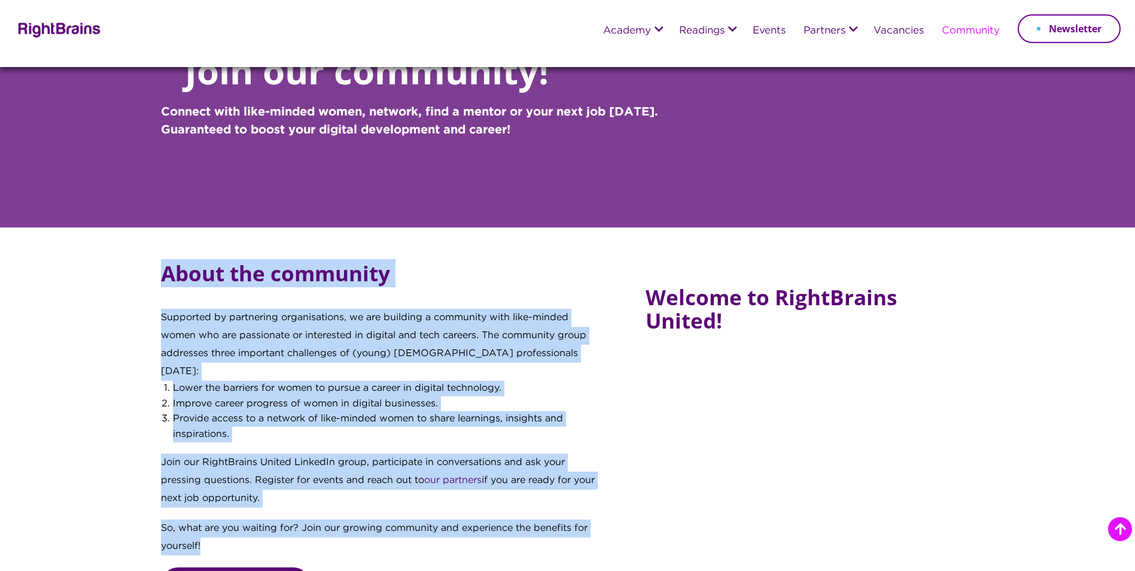
drag, startPoint x: 376, startPoint y: 412, endPoint x: 507, endPoint y: 527, distance: 173.9
click at [507, 527] on section "About the community Supported by partnering organisations, we are building a co…" at bounding box center [567, 510] width 1135 height 567
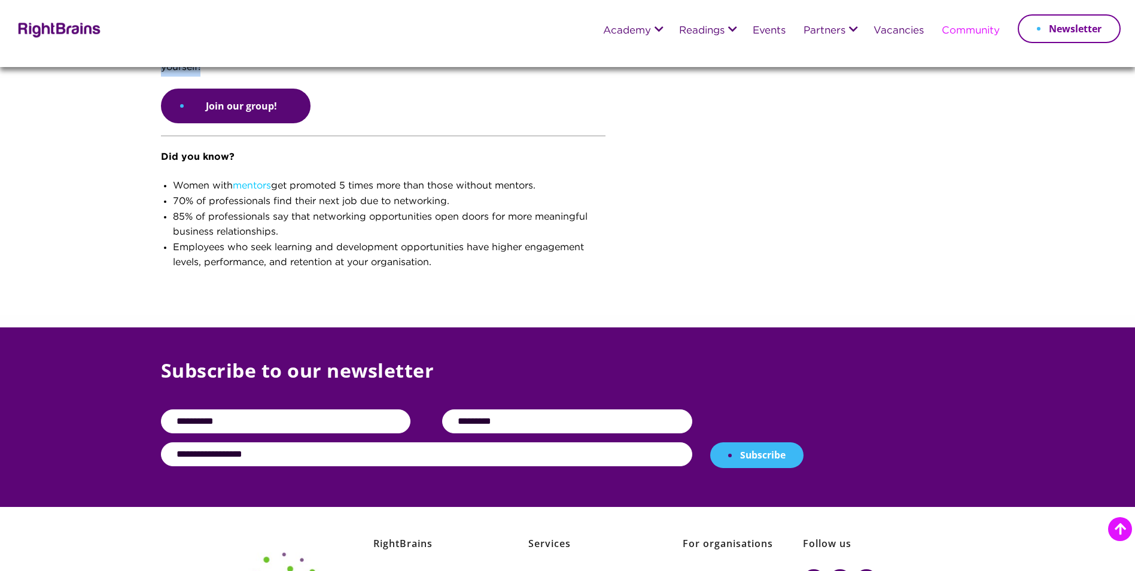
scroll to position [761, 0]
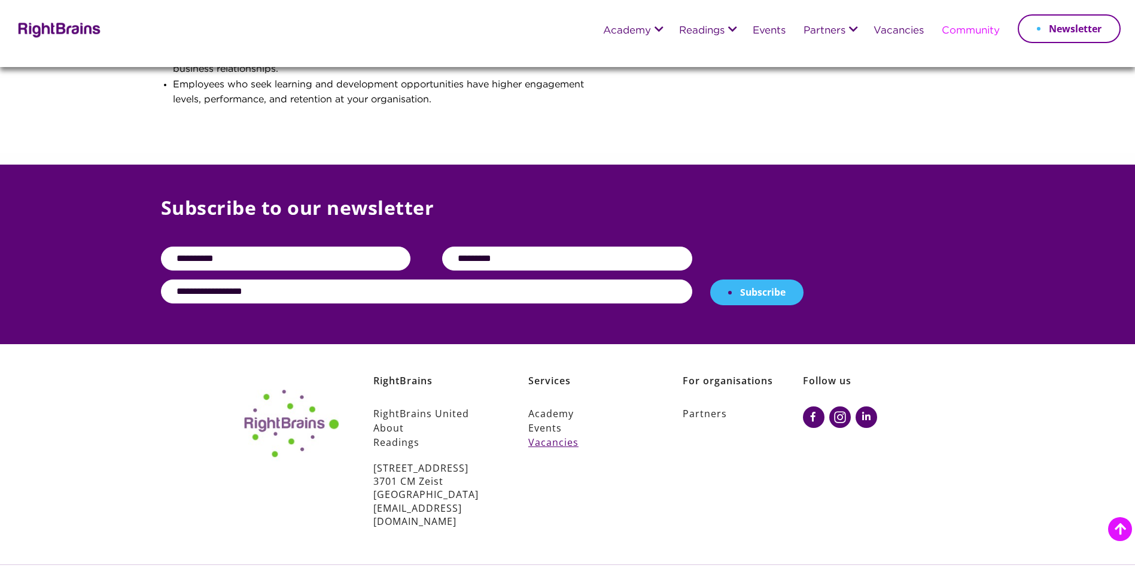
drag, startPoint x: 552, startPoint y: 397, endPoint x: 619, endPoint y: 422, distance: 71.0
click at [552, 406] on link "Academy" at bounding box center [588, 413] width 120 height 14
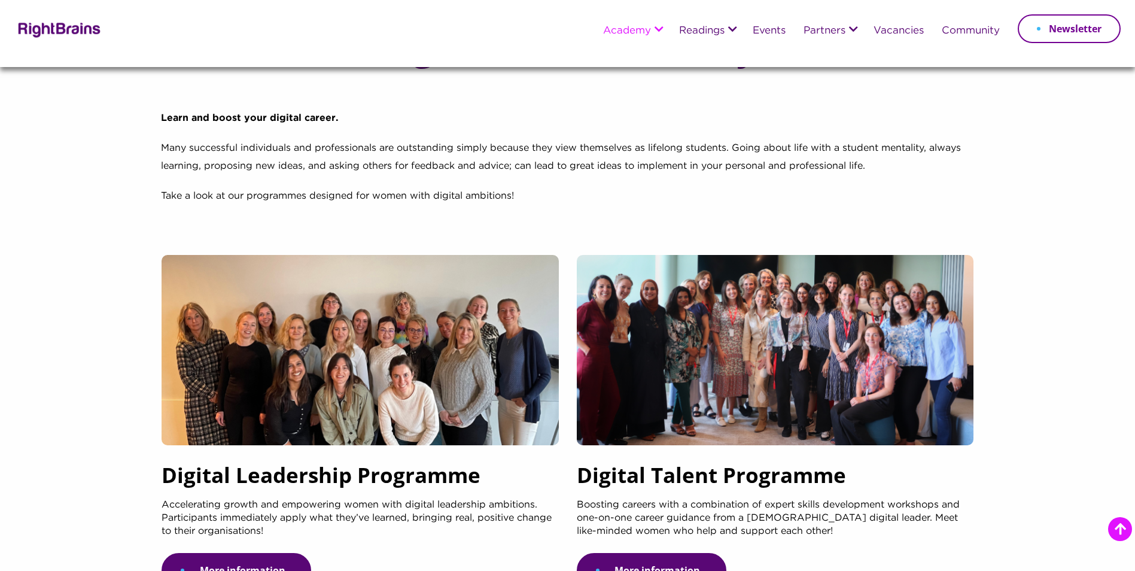
scroll to position [904, 0]
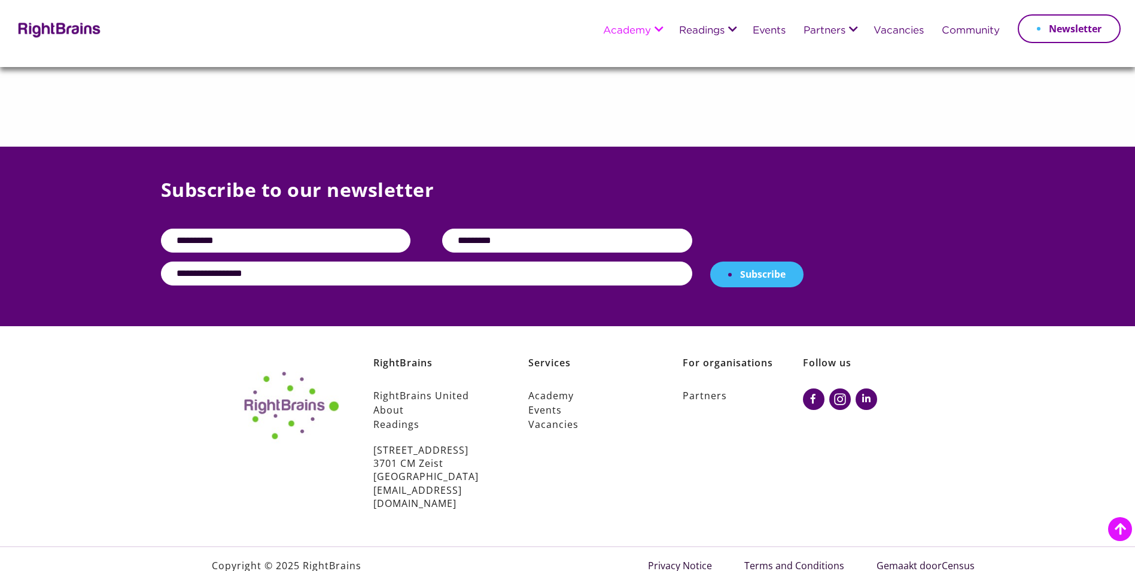
click at [624, 444] on div "Services Academy Events Vacancies Prins Hendriklaan 6 3701 CM Zeist The Netherl…" at bounding box center [571, 433] width 155 height 154
click at [559, 413] on link "Events" at bounding box center [588, 410] width 120 height 14
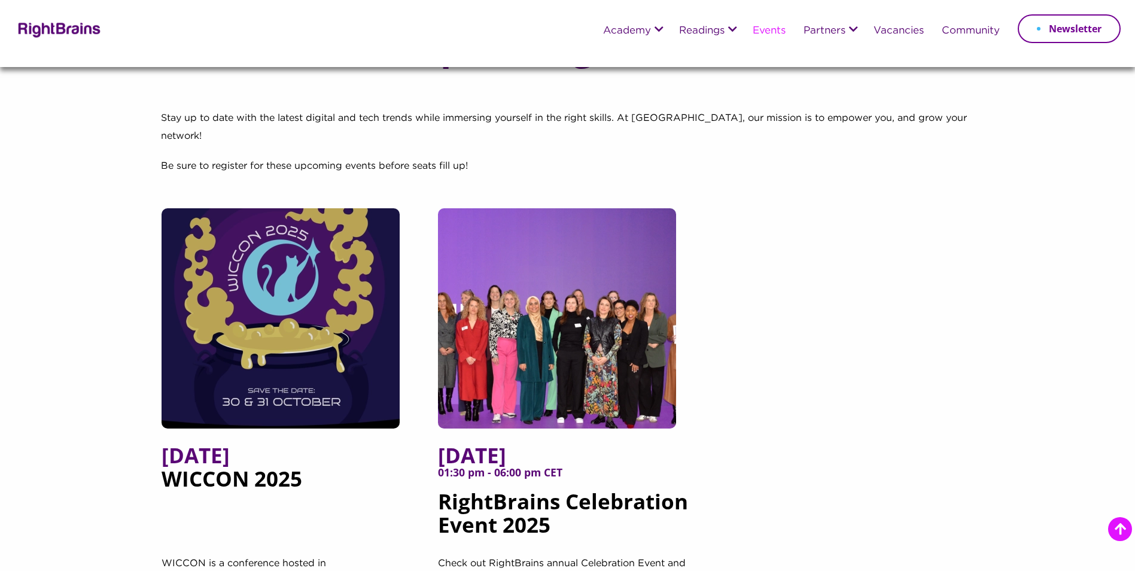
scroll to position [299, 0]
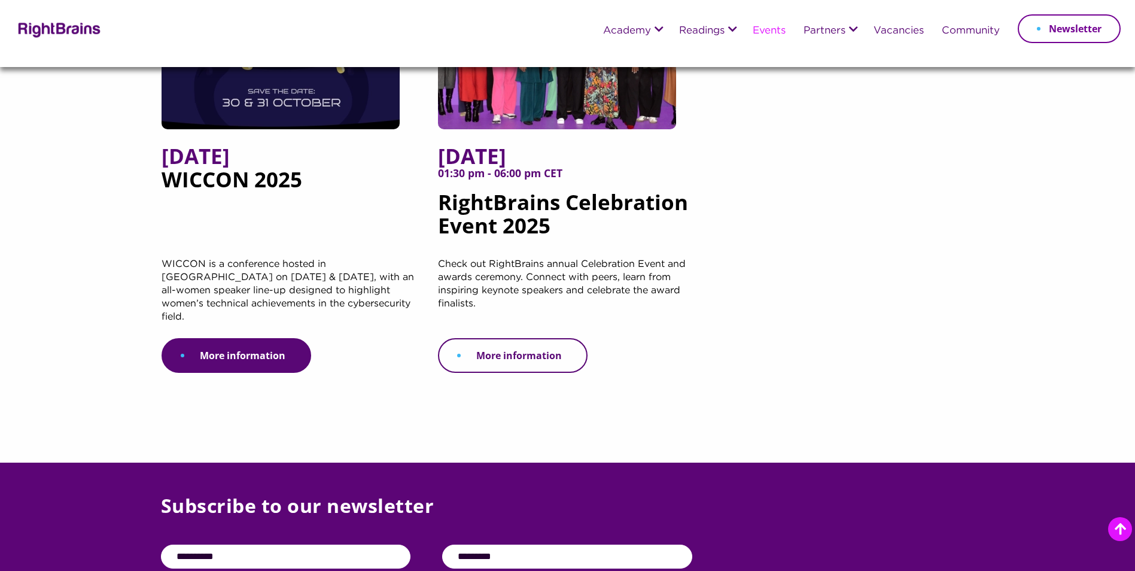
click at [546, 338] on link "More information" at bounding box center [513, 355] width 150 height 35
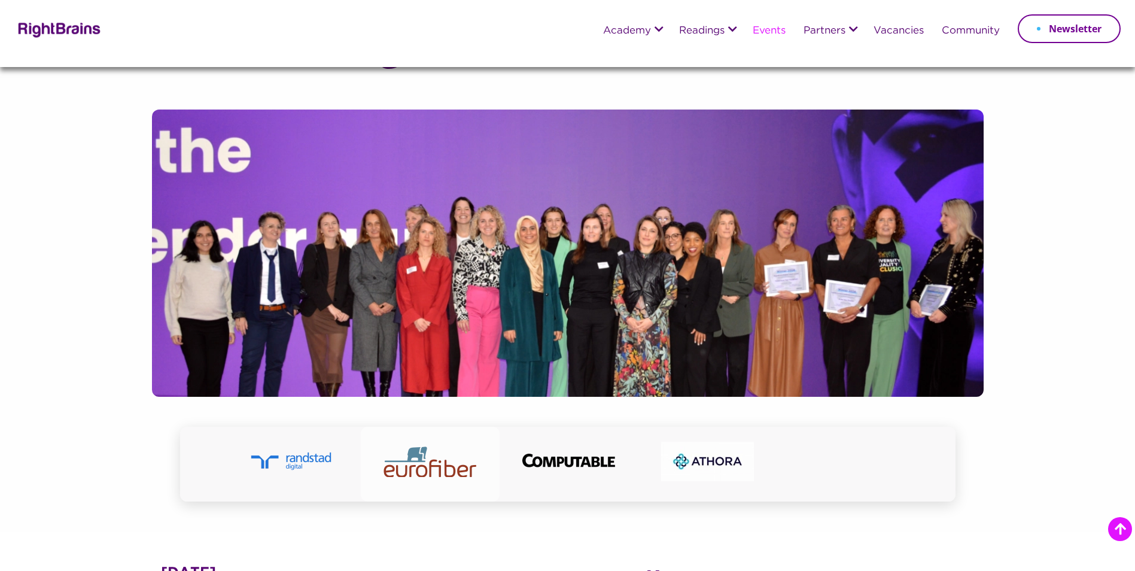
scroll to position [180, 0]
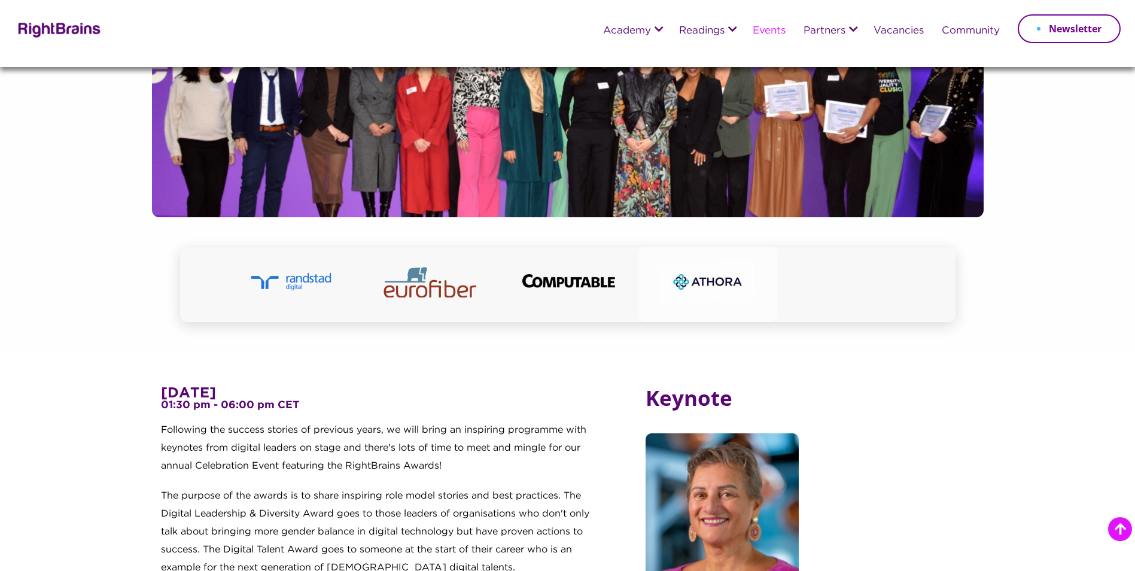
click at [710, 279] on img at bounding box center [707, 282] width 93 height 60
